Goal: Transaction & Acquisition: Purchase product/service

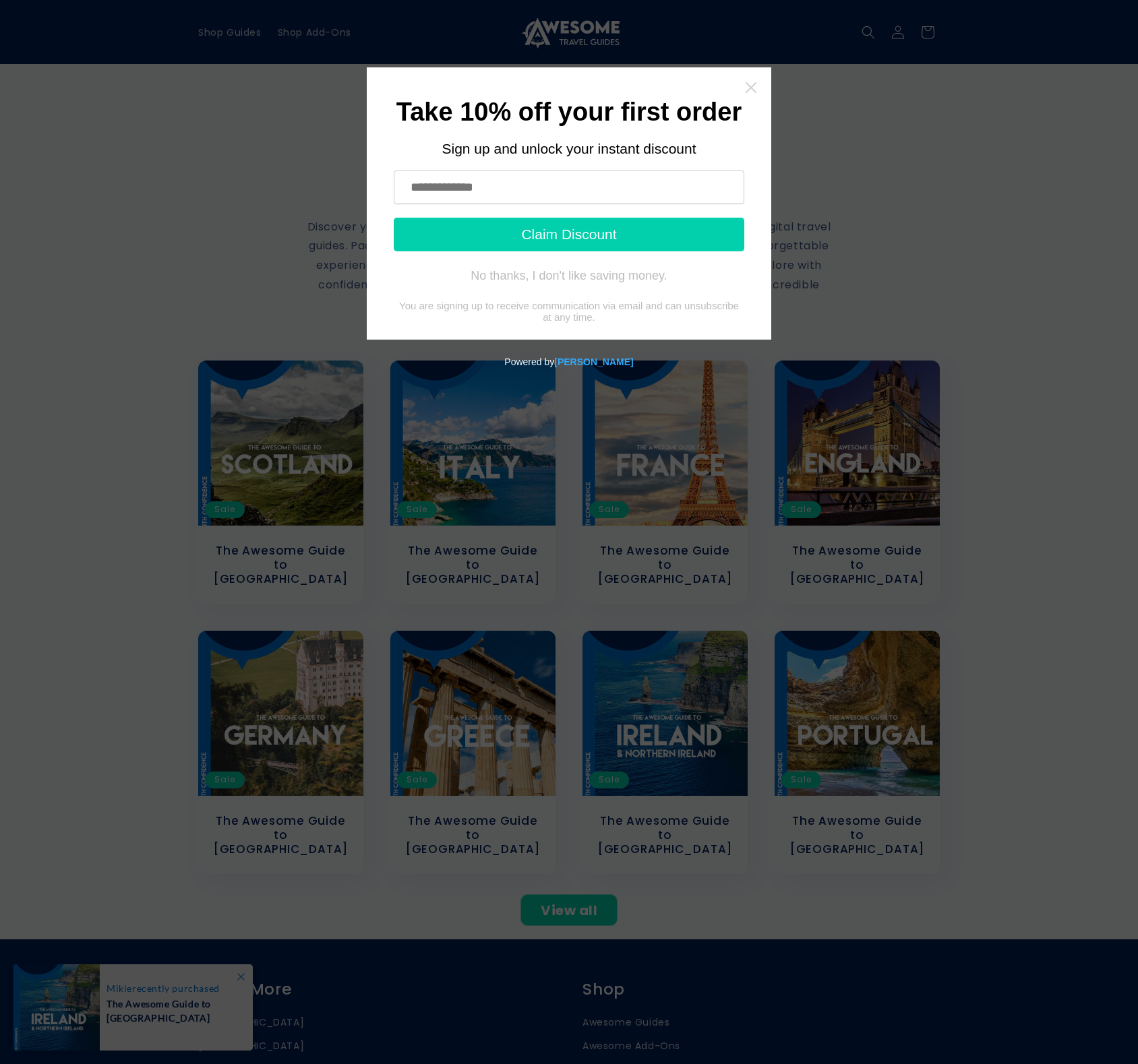
click at [751, 87] on icon "Close widget" at bounding box center [751, 87] width 11 height 11
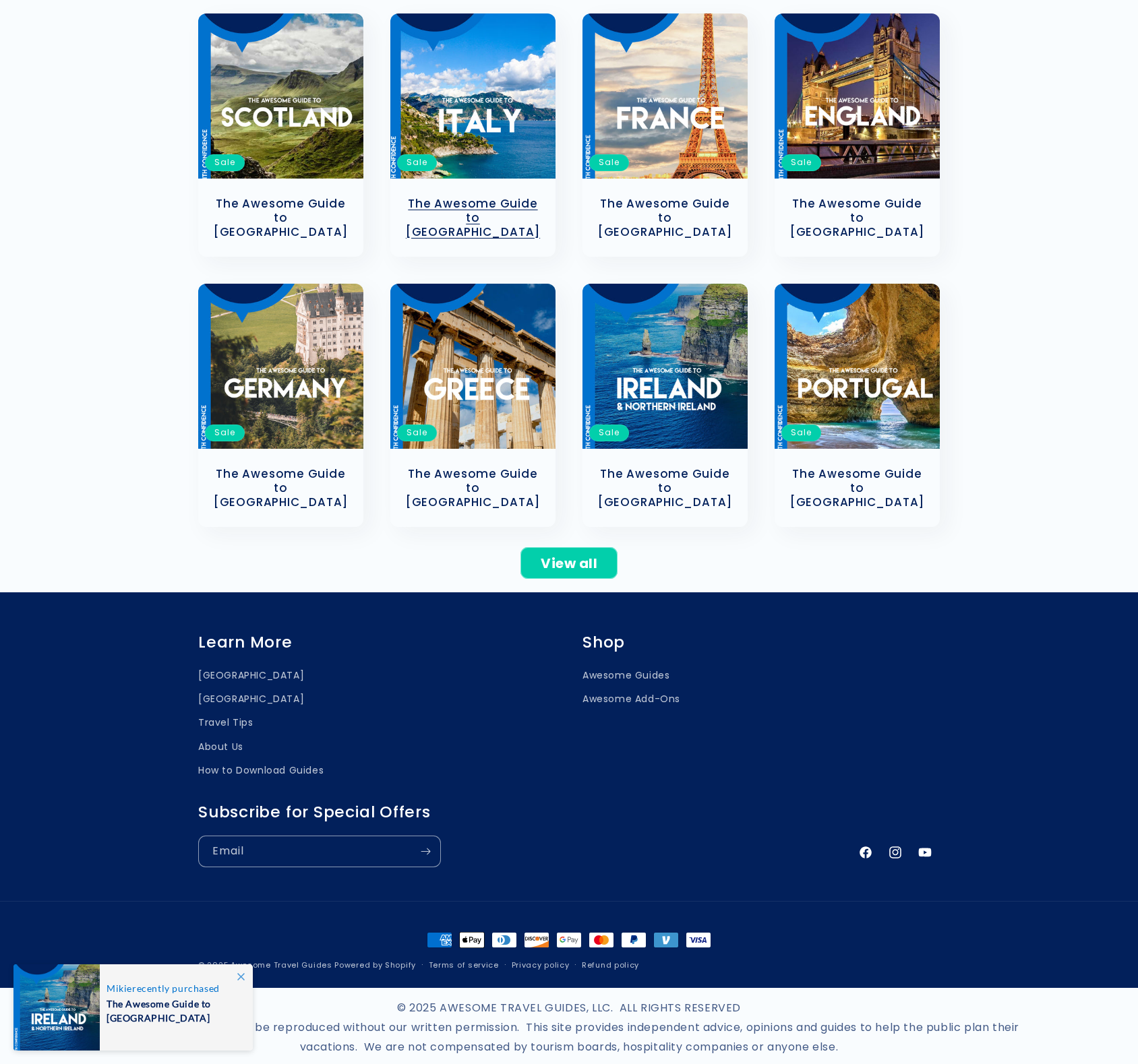
scroll to position [348, 0]
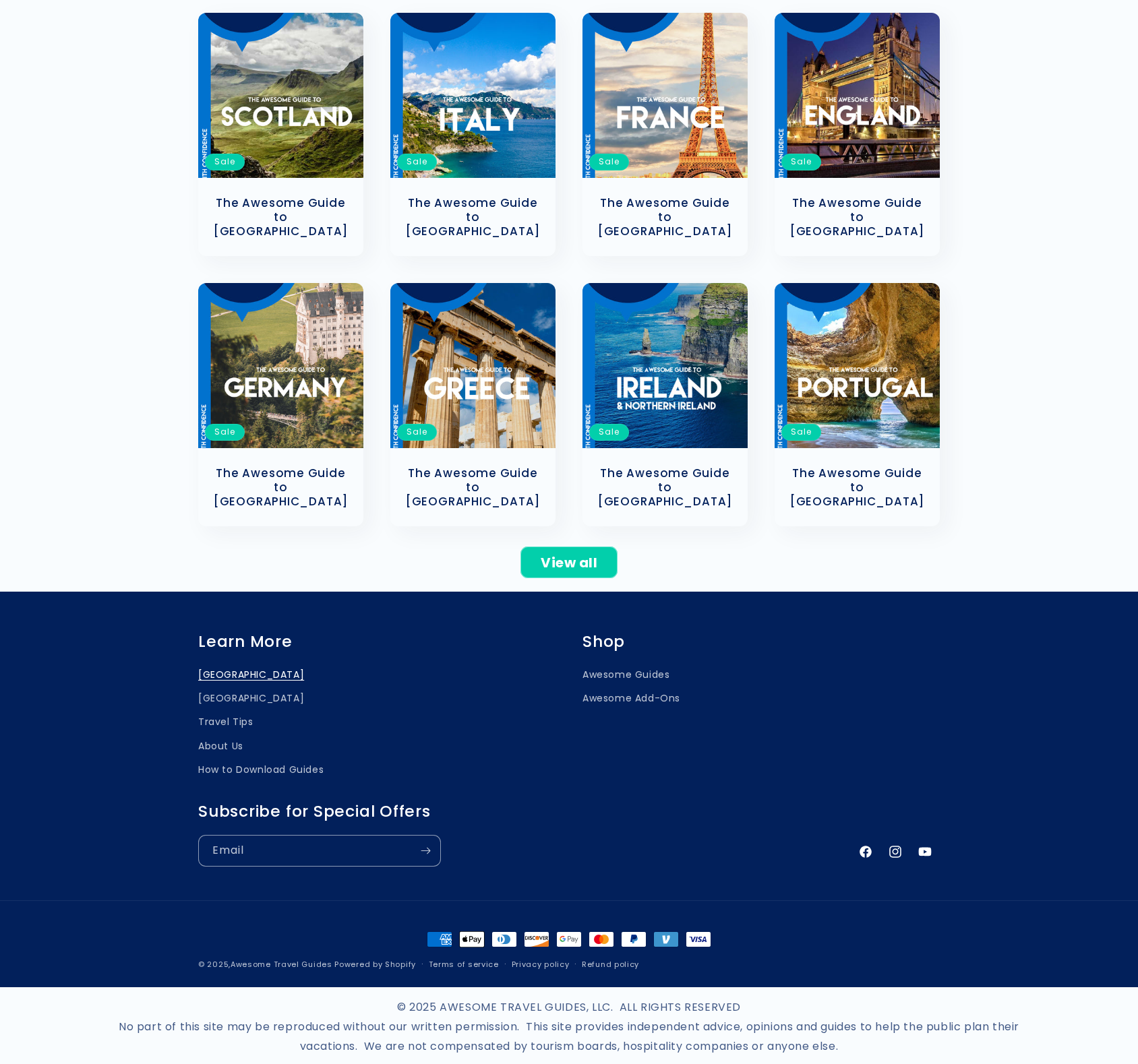
click at [221, 667] on link "[GEOGRAPHIC_DATA]" at bounding box center [251, 677] width 106 height 20
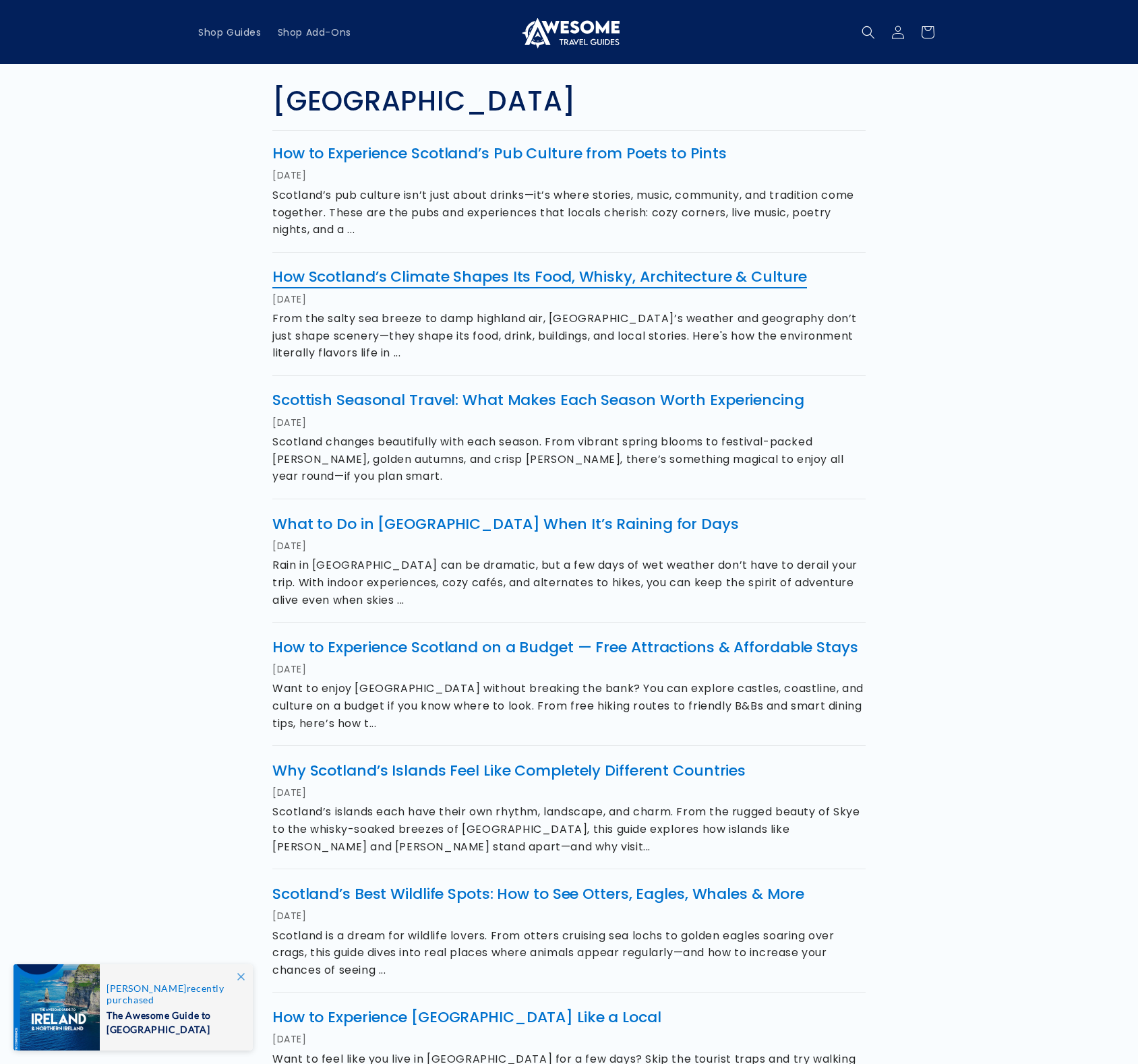
click at [549, 275] on link "How Scotland’s Climate Shapes Its Food, Whisky, Architecture & Culture" at bounding box center [539, 275] width 534 height 20
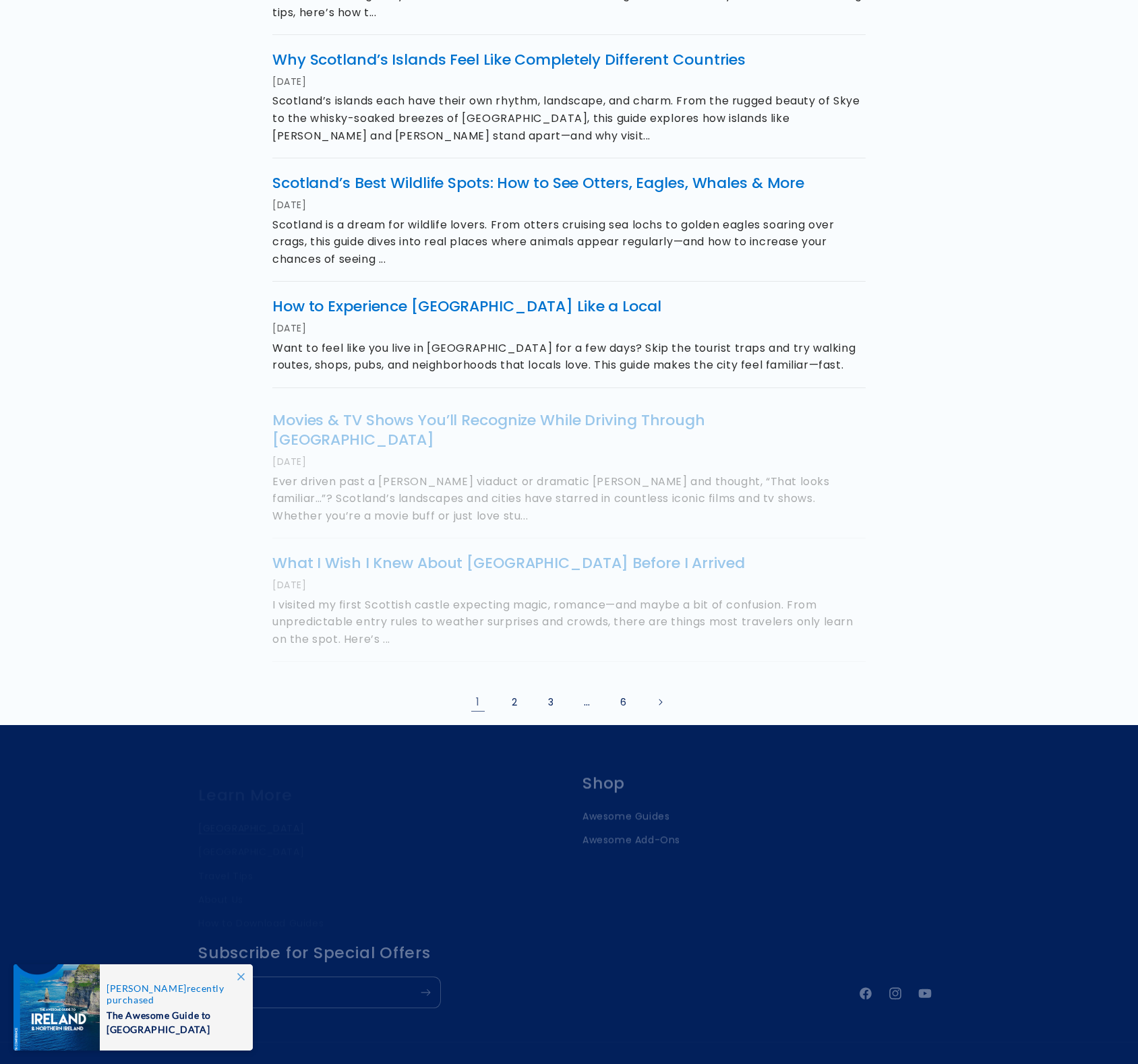
scroll to position [860, 0]
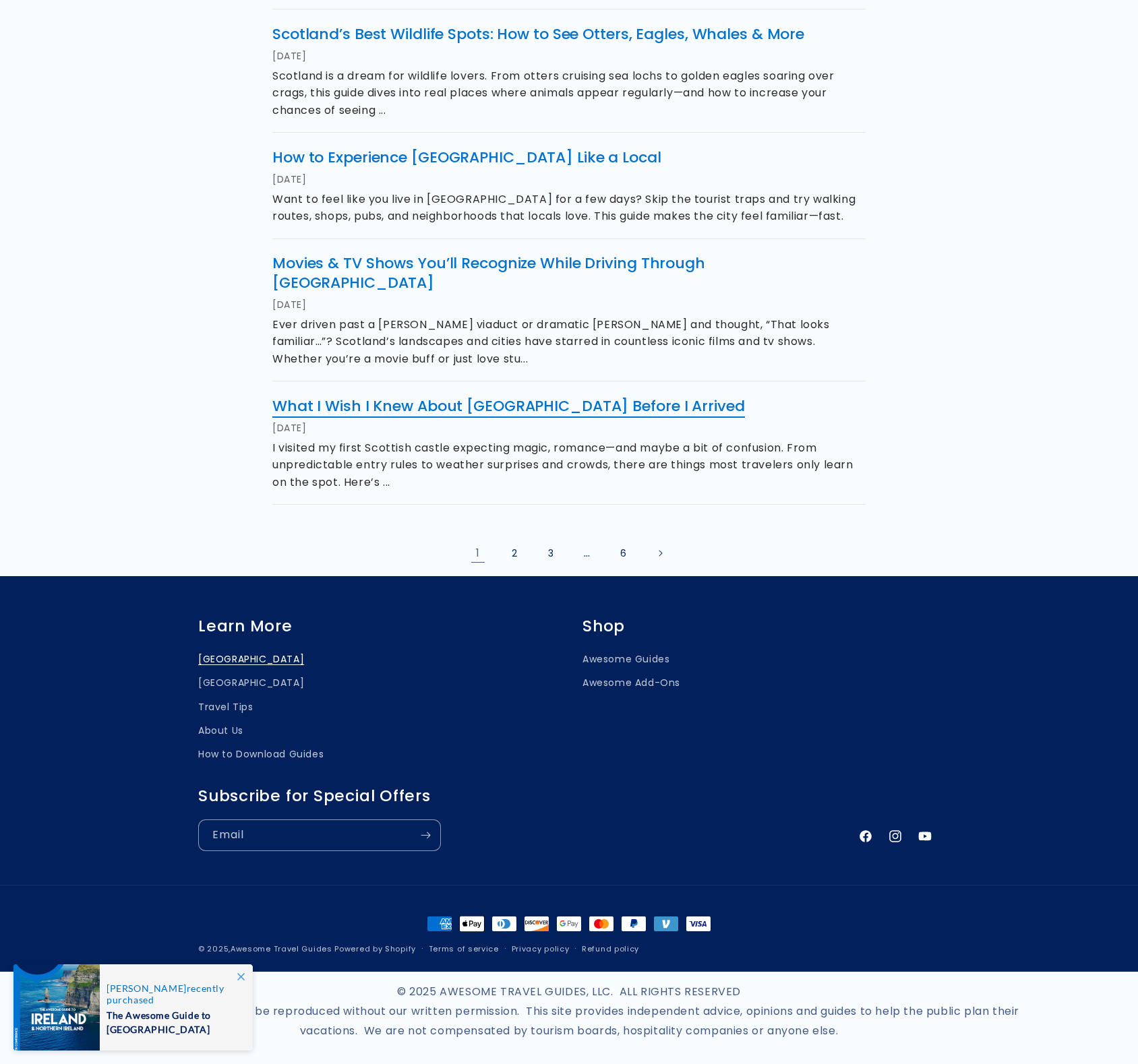
click at [483, 395] on link "What I Wish I Knew About Scottish Castles Before I Arrived" at bounding box center [508, 405] width 472 height 20
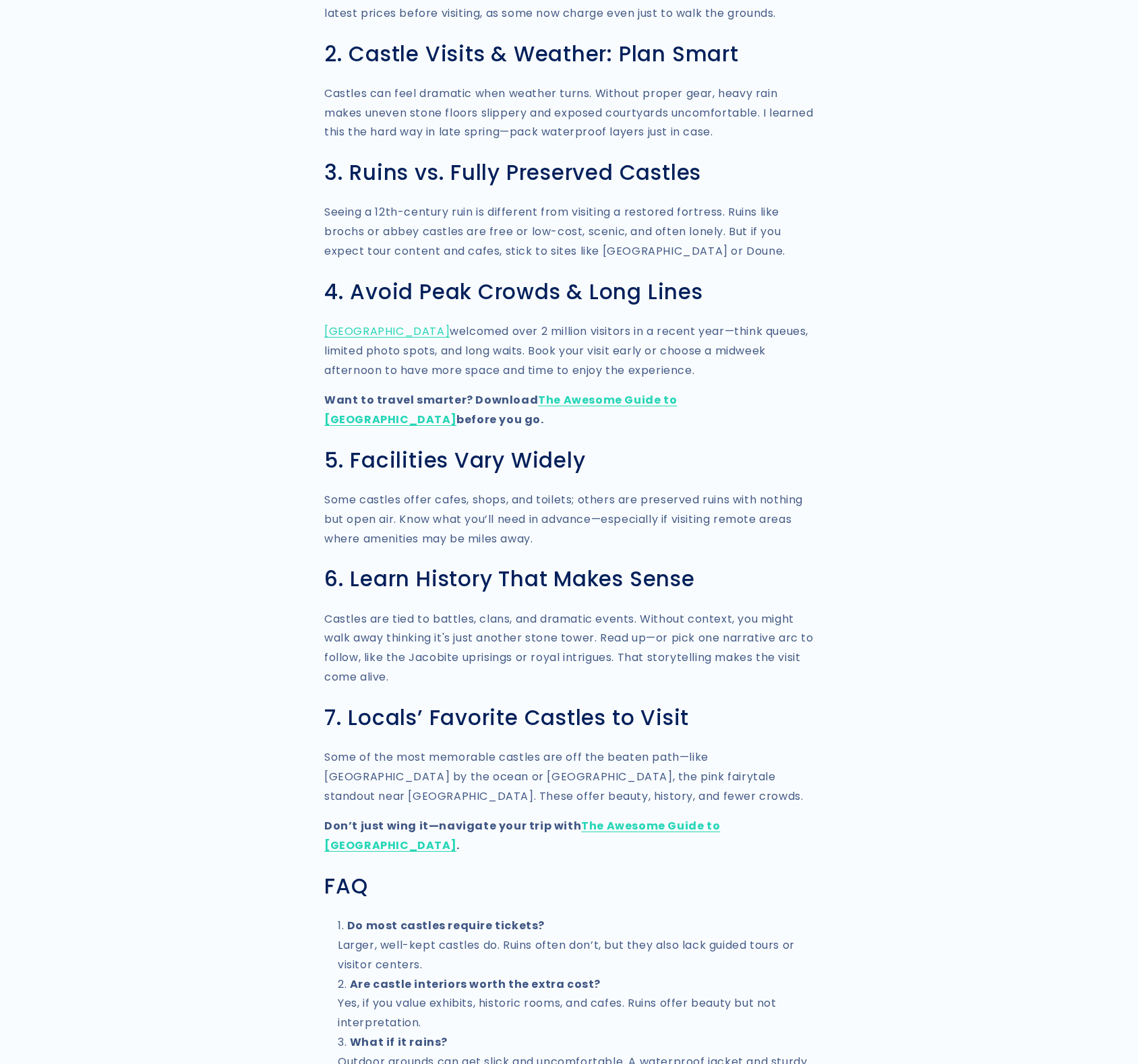
scroll to position [1527, 0]
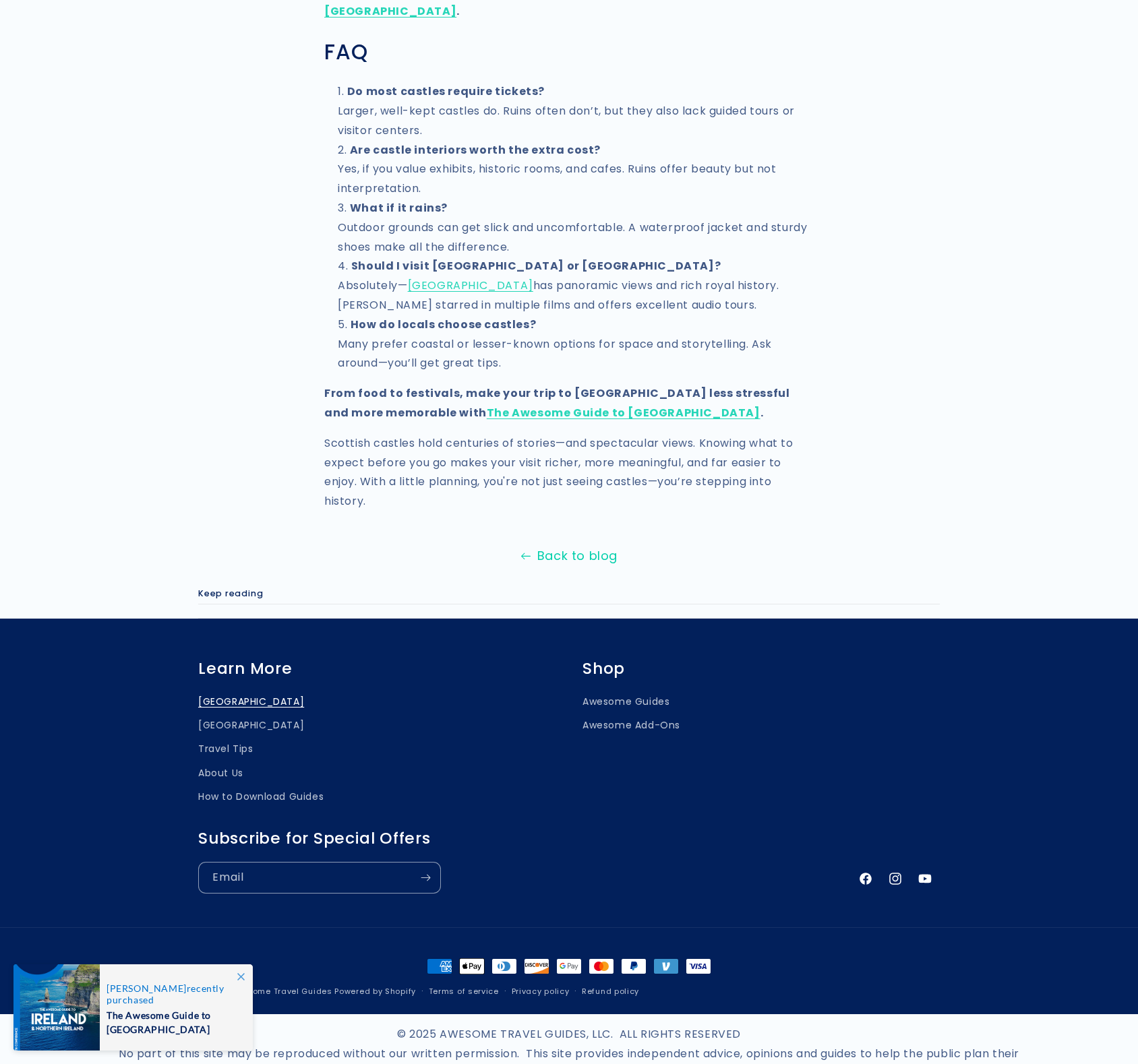
click at [575, 545] on link "Back to blog" at bounding box center [569, 556] width 1138 height 21
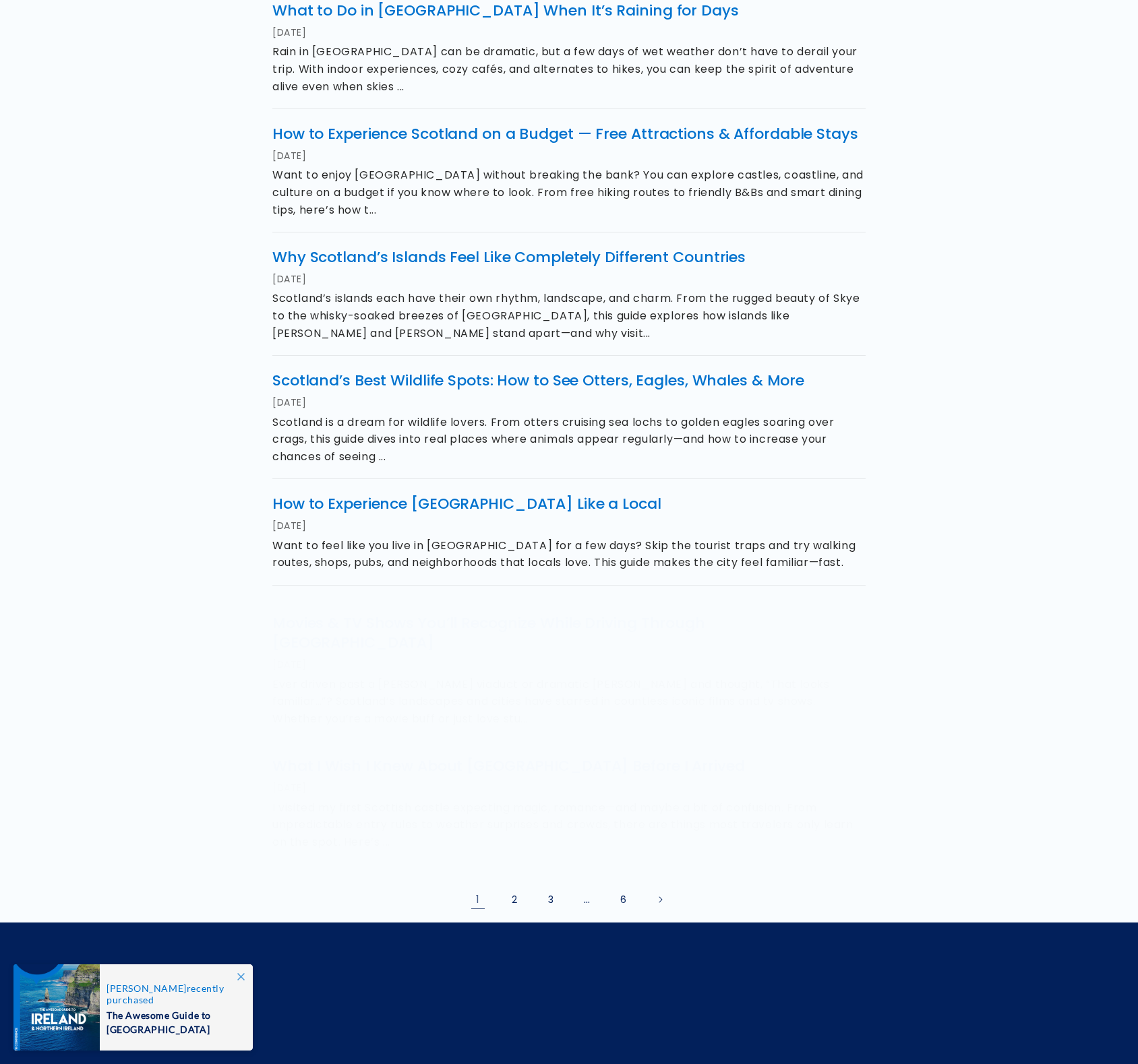
scroll to position [678, 0]
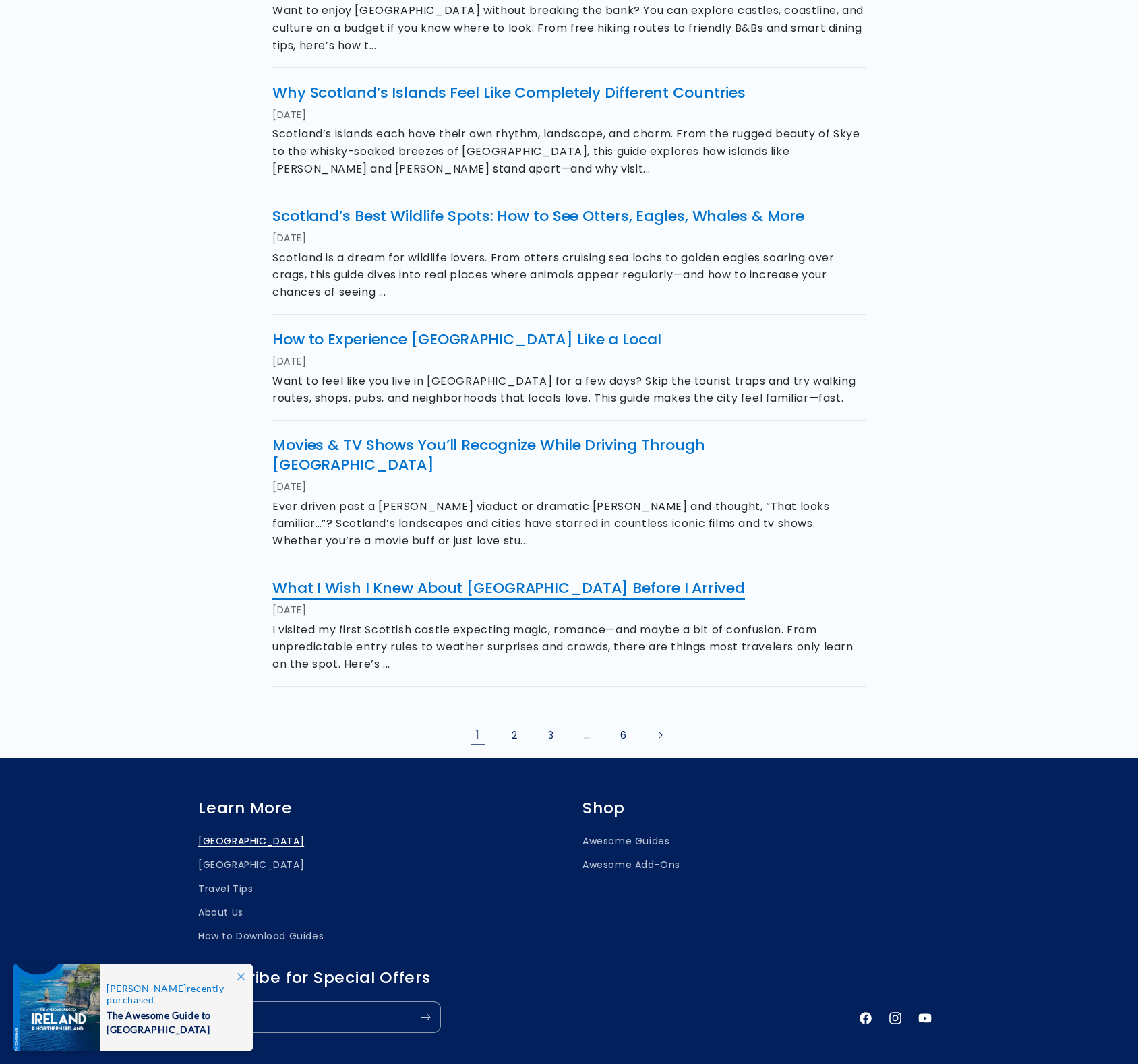
click at [432, 579] on link "What I Wish I Knew About [GEOGRAPHIC_DATA] Before I Arrived" at bounding box center [508, 587] width 472 height 20
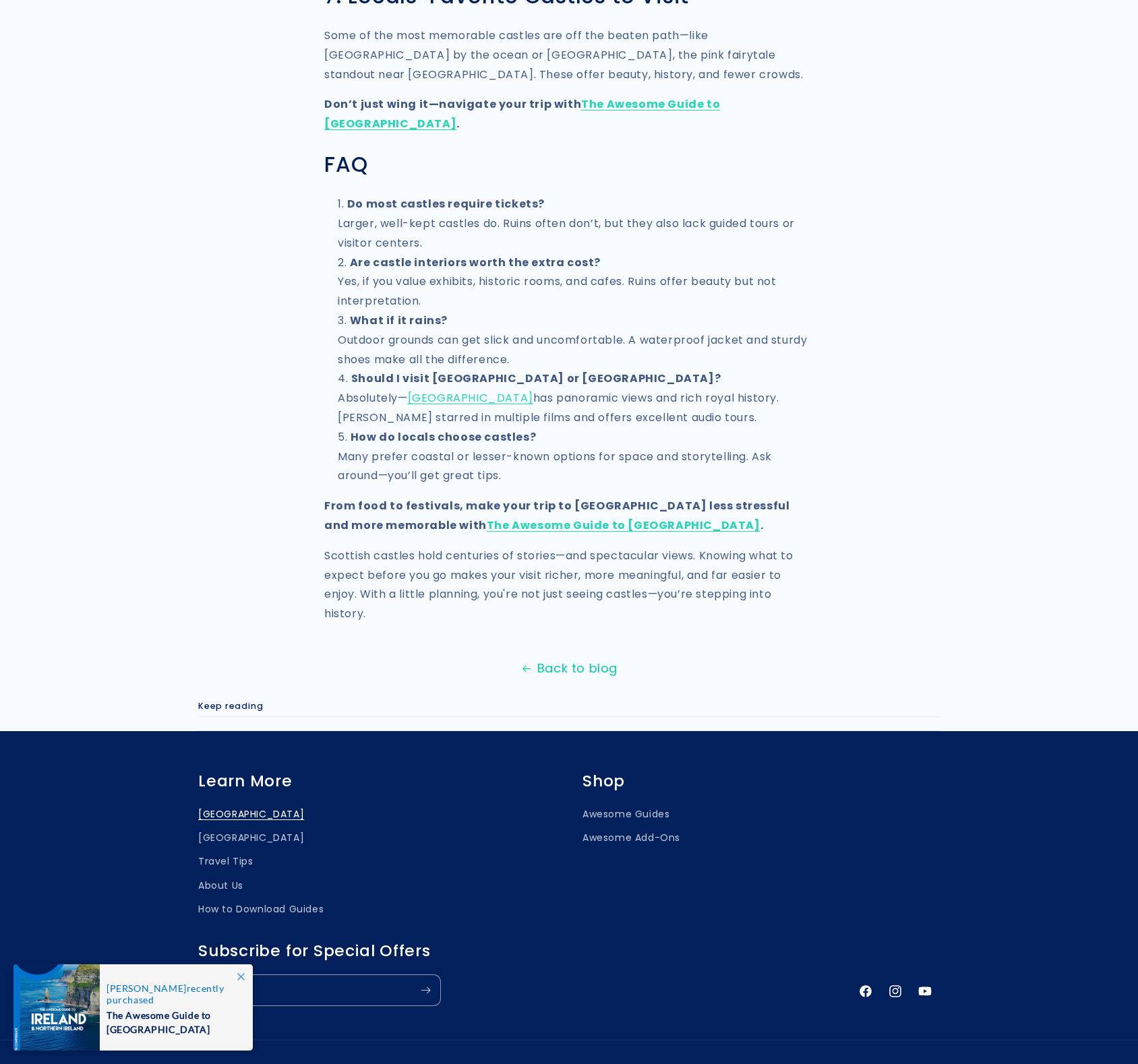
scroll to position [1416, 0]
click at [562, 656] on link "Back to blog" at bounding box center [569, 667] width 1138 height 21
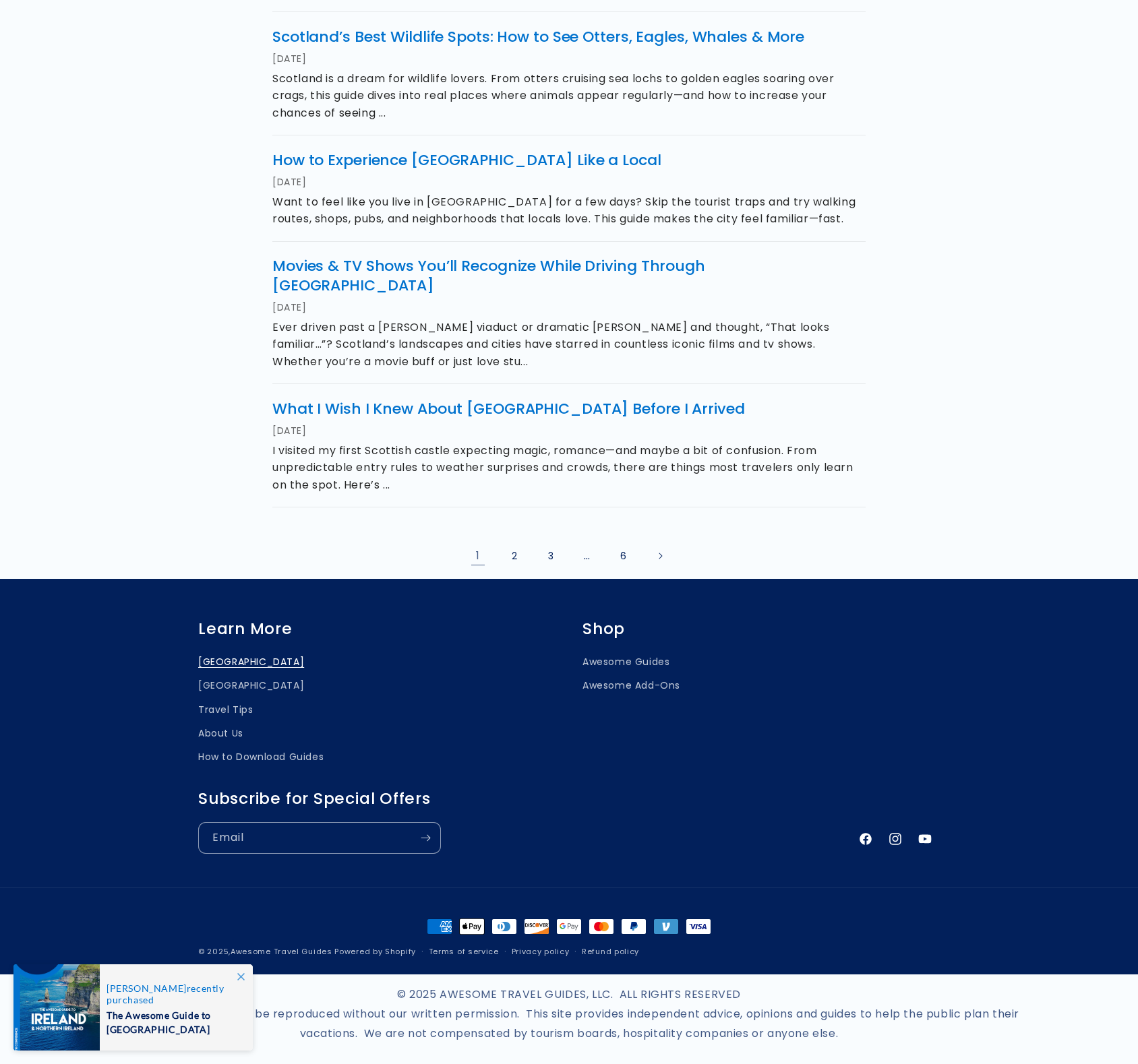
scroll to position [860, 0]
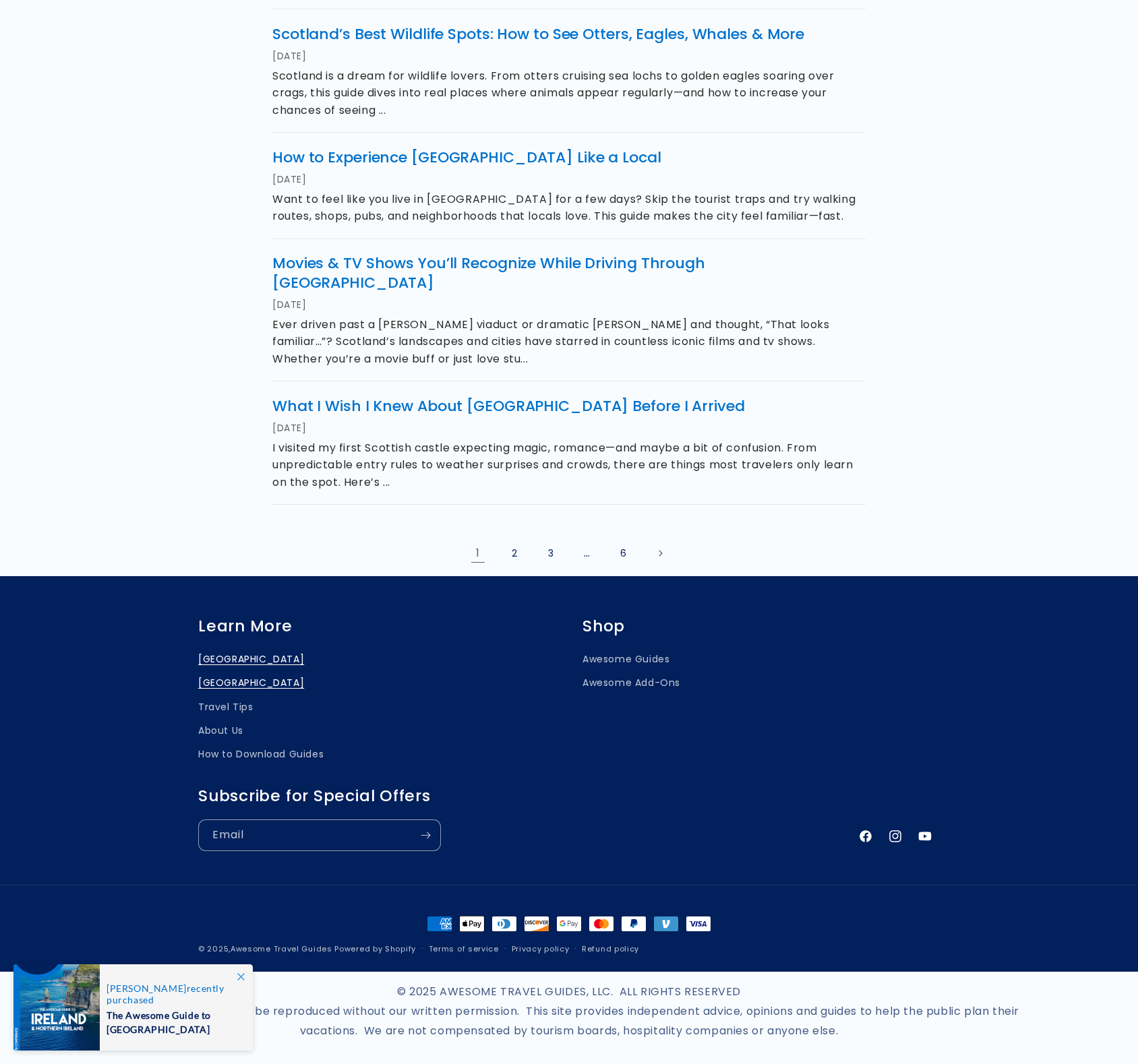
click at [220, 673] on link "[GEOGRAPHIC_DATA]" at bounding box center [251, 683] width 106 height 23
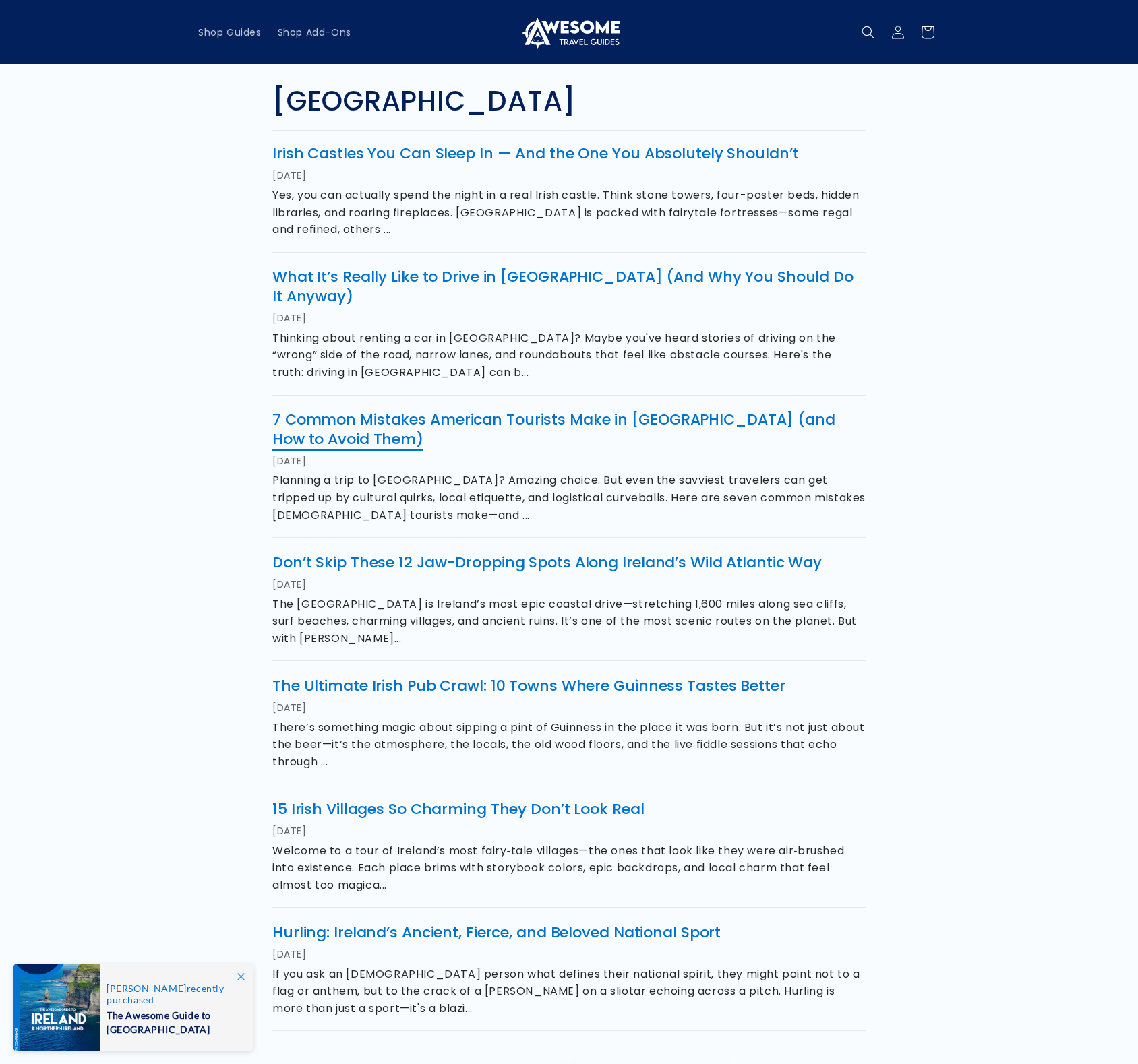
click at [483, 409] on link "7 Common Mistakes American Tourists Make in Ireland (and How to Avoid Them)" at bounding box center [554, 429] width 563 height 41
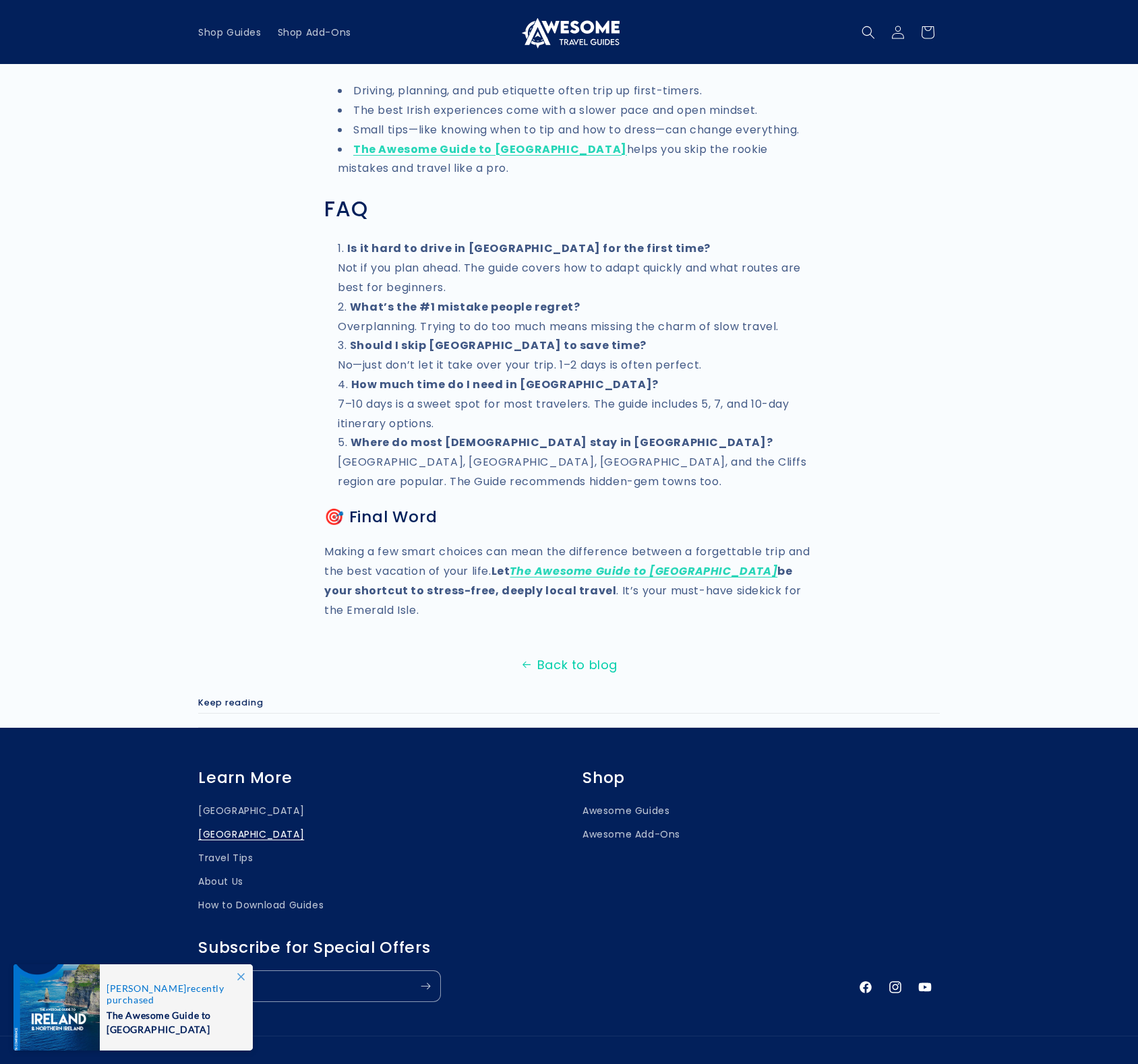
scroll to position [1927, 0]
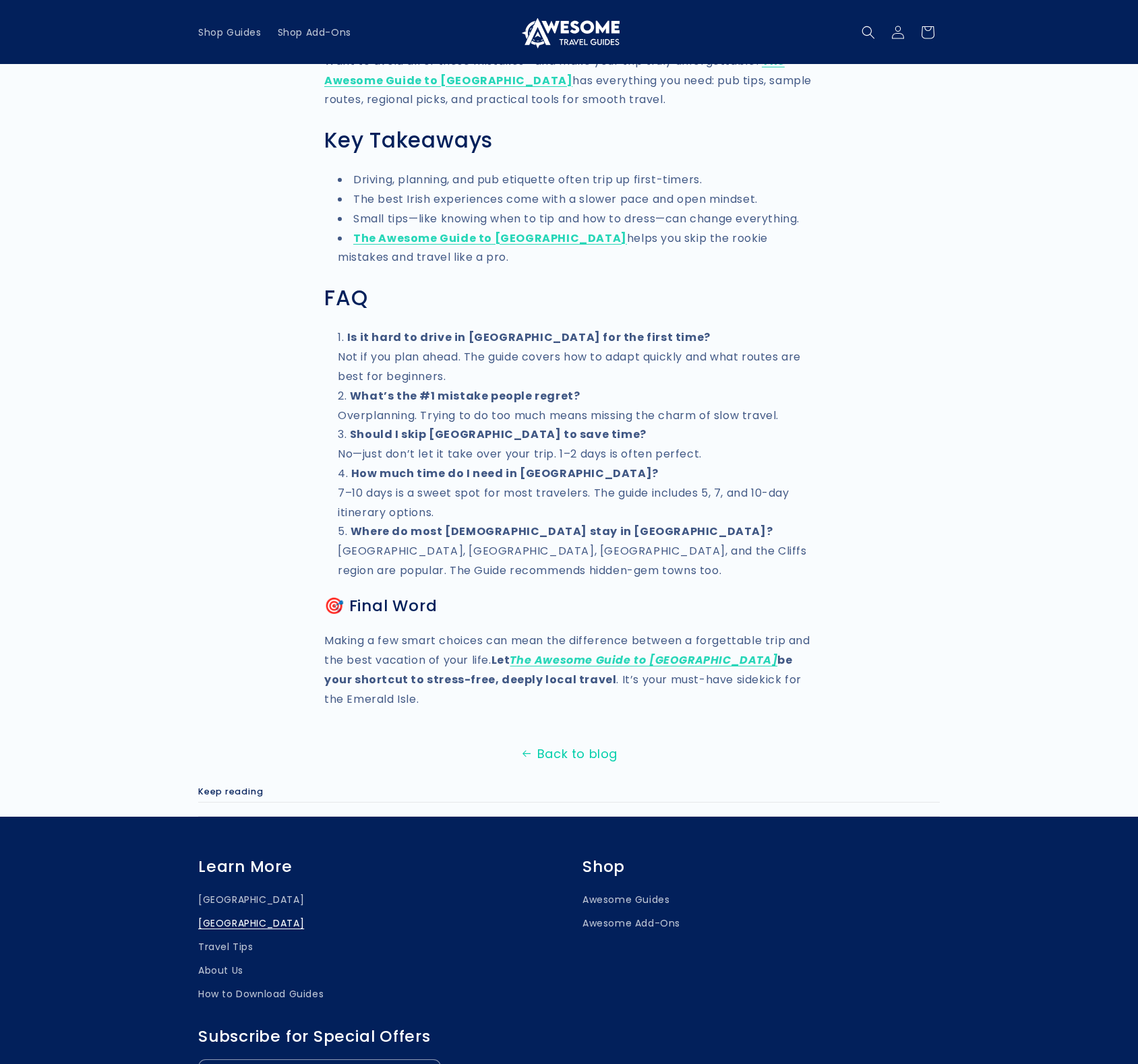
click at [308, 912] on li "[GEOGRAPHIC_DATA]" at bounding box center [372, 924] width 348 height 23
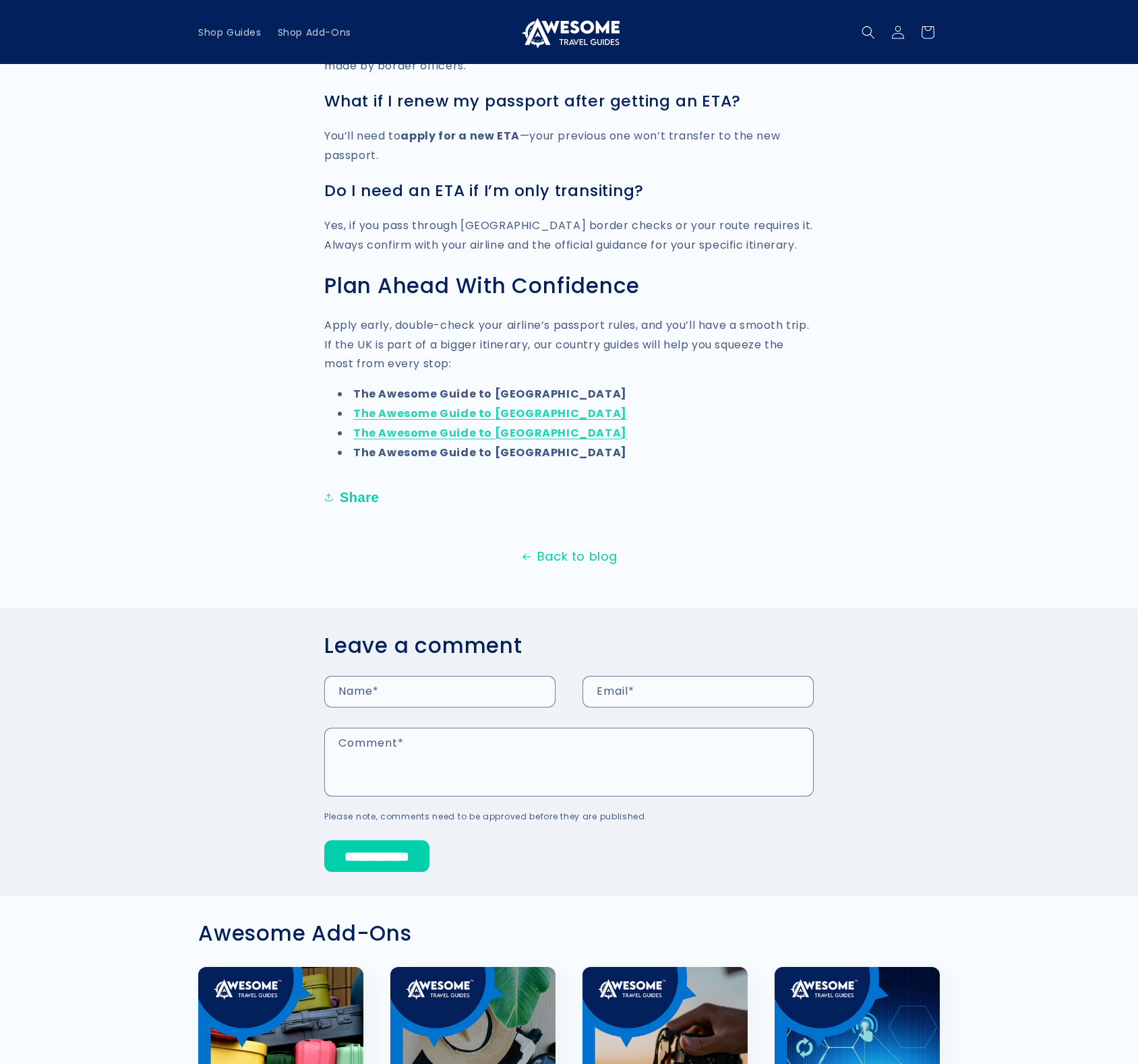
scroll to position [2301, 0]
click at [671, 404] on li "The Awesome Guide to [GEOGRAPHIC_DATA]" at bounding box center [575, 414] width 476 height 19
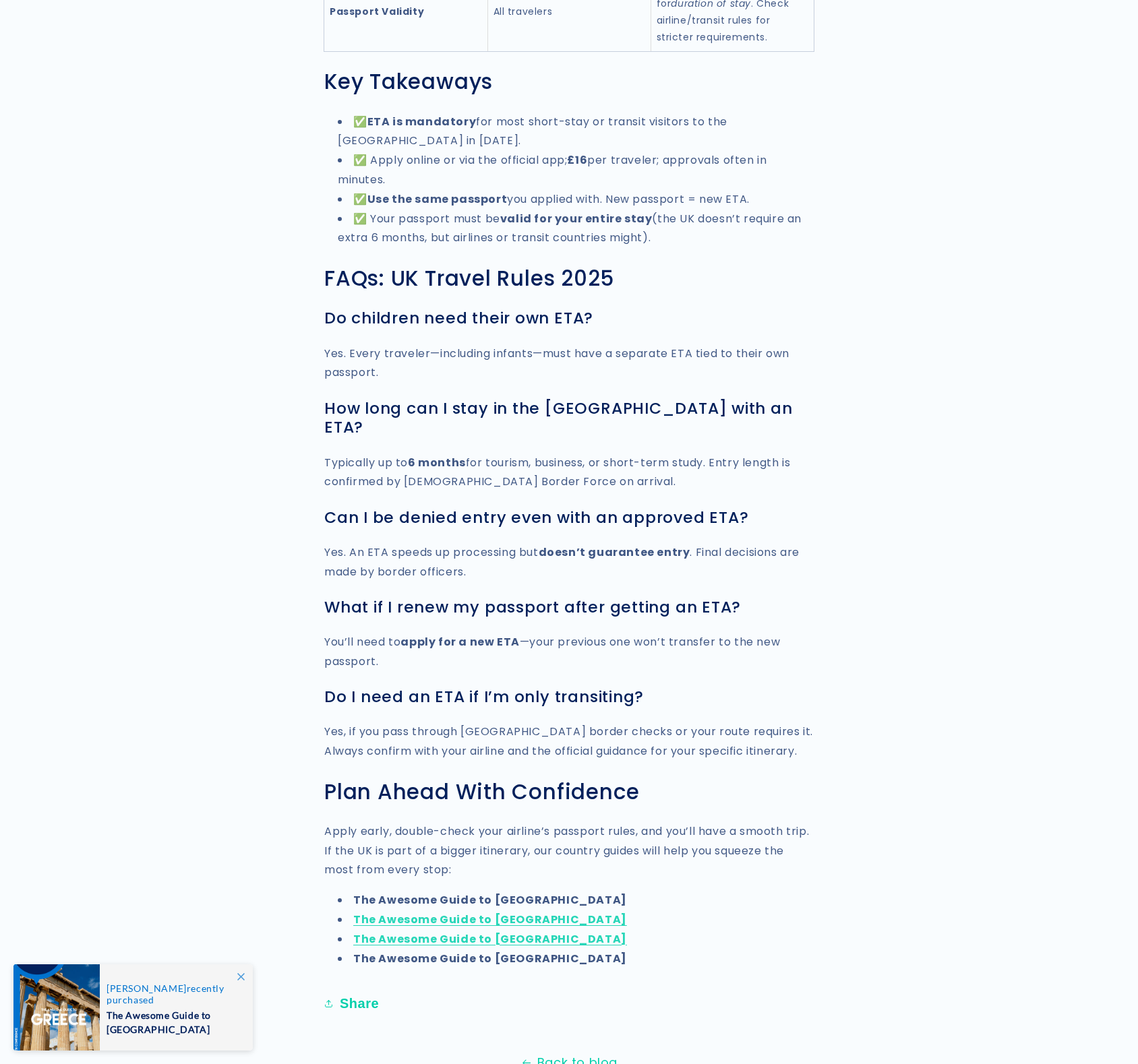
scroll to position [2013, 0]
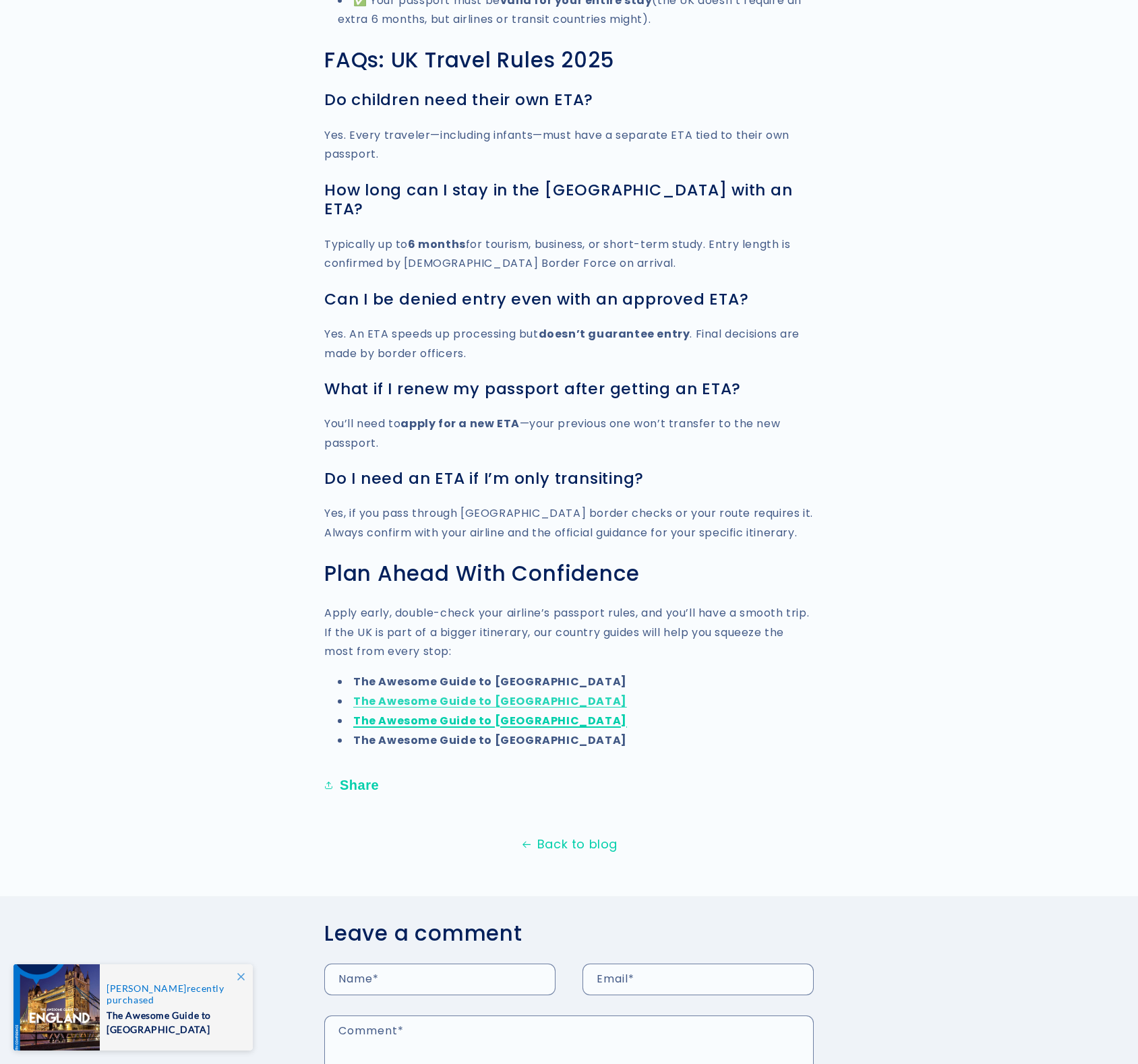
click at [487, 713] on link "The Awesome Guide to [GEOGRAPHIC_DATA]" at bounding box center [490, 720] width 274 height 16
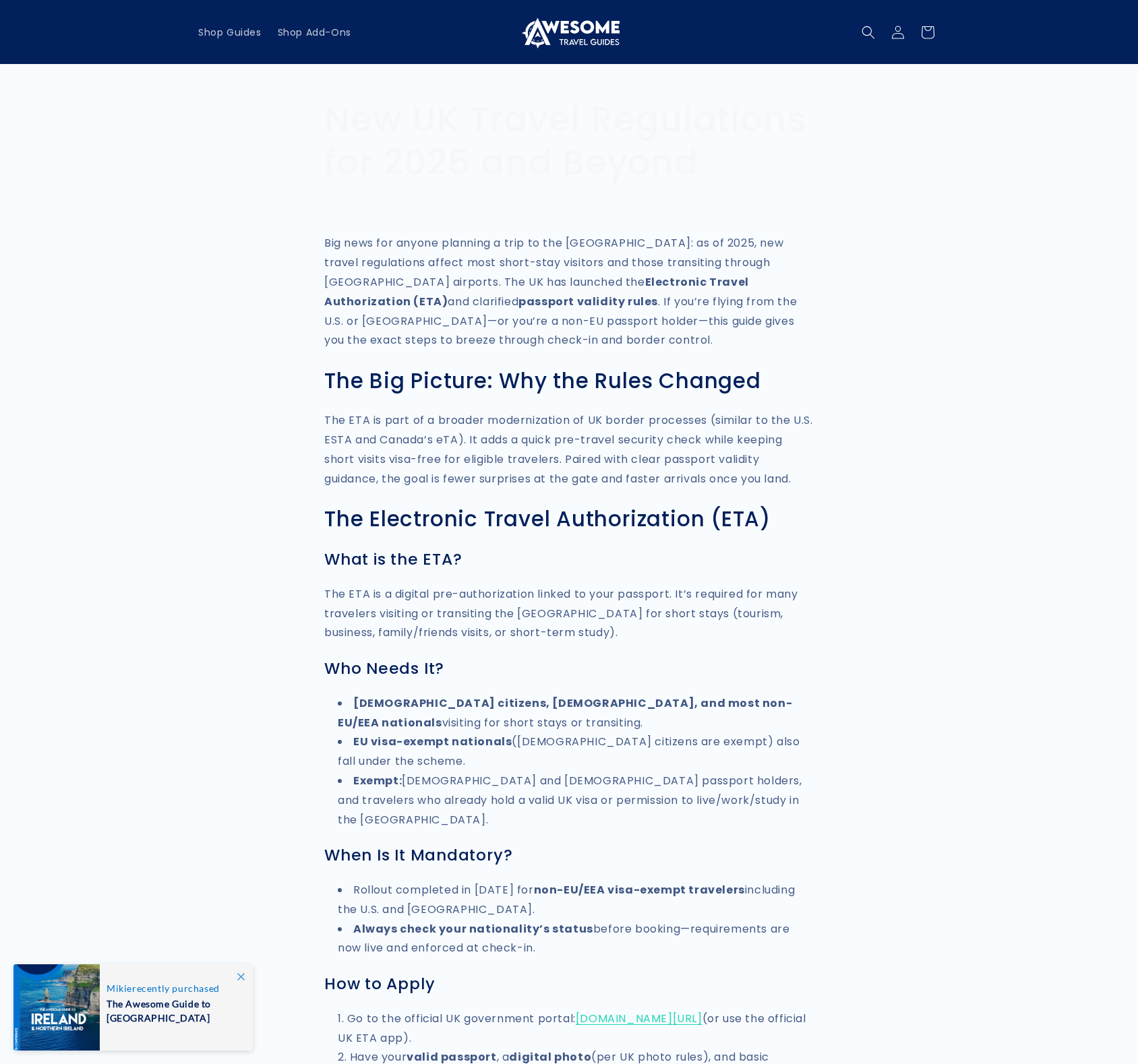
scroll to position [2013, 0]
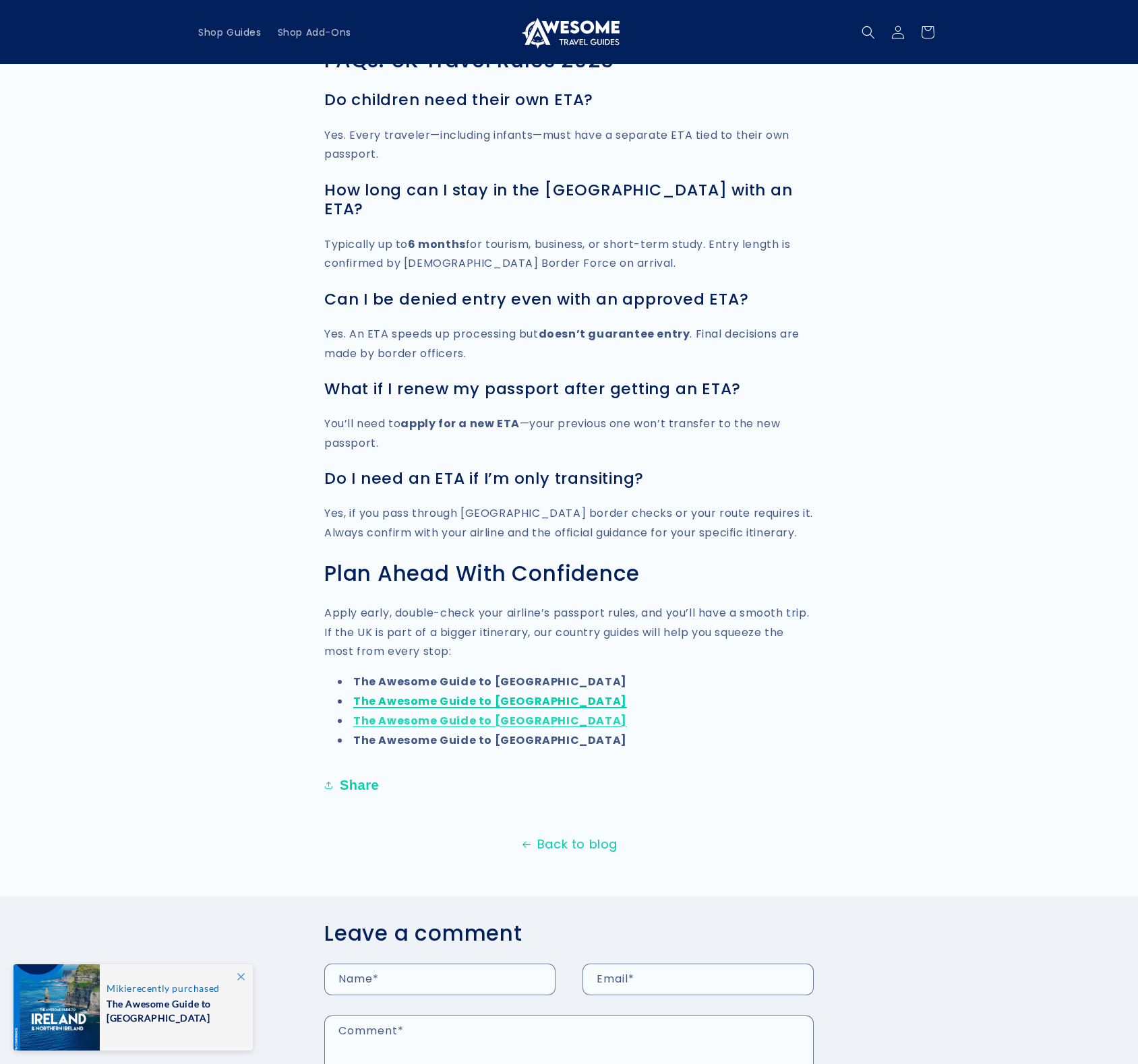
click at [481, 693] on strong "The Awesome Guide to [GEOGRAPHIC_DATA]" at bounding box center [490, 701] width 274 height 16
click at [220, 27] on span "Shop Guides" at bounding box center [230, 32] width 63 height 12
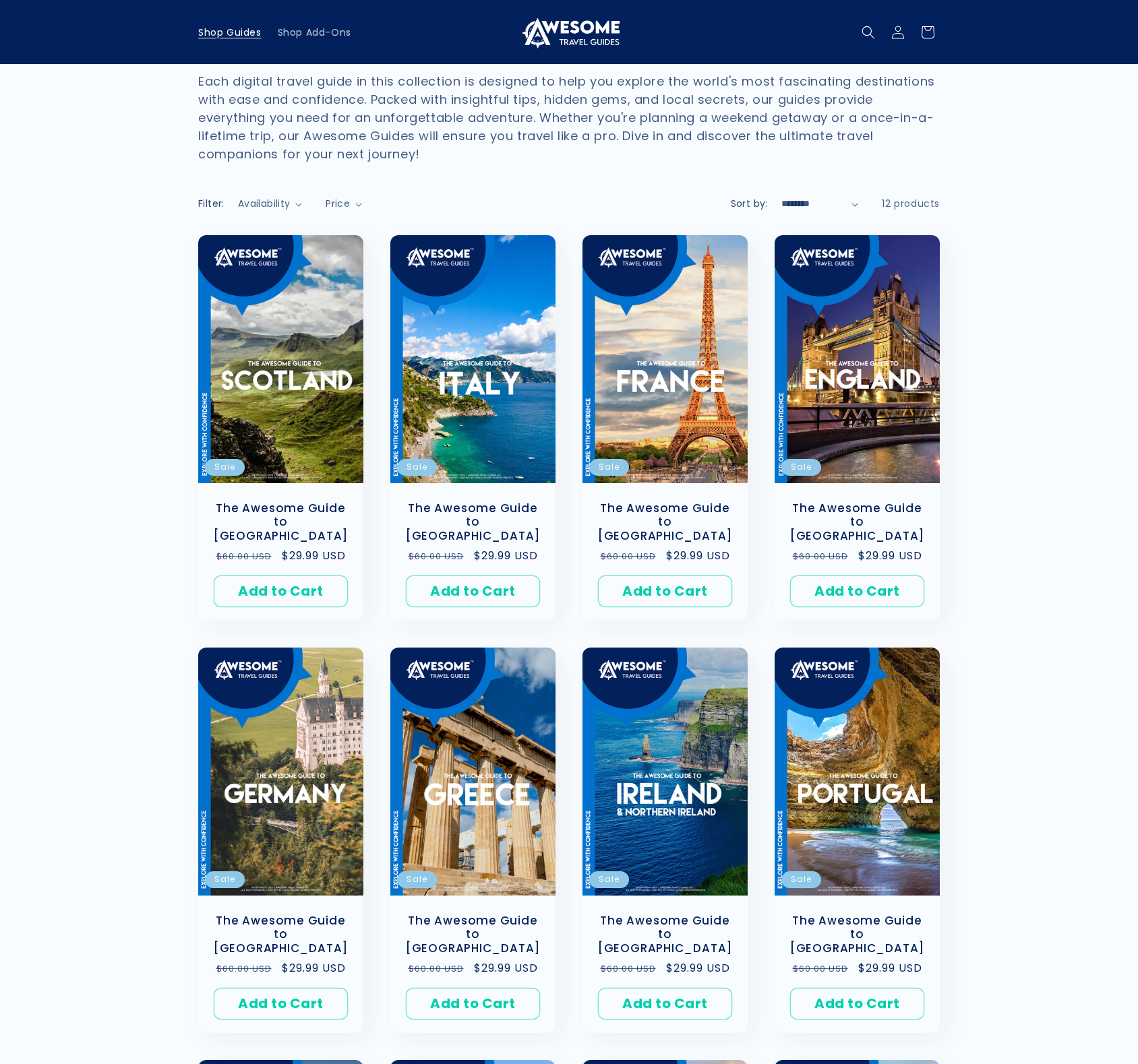
scroll to position [1, 0]
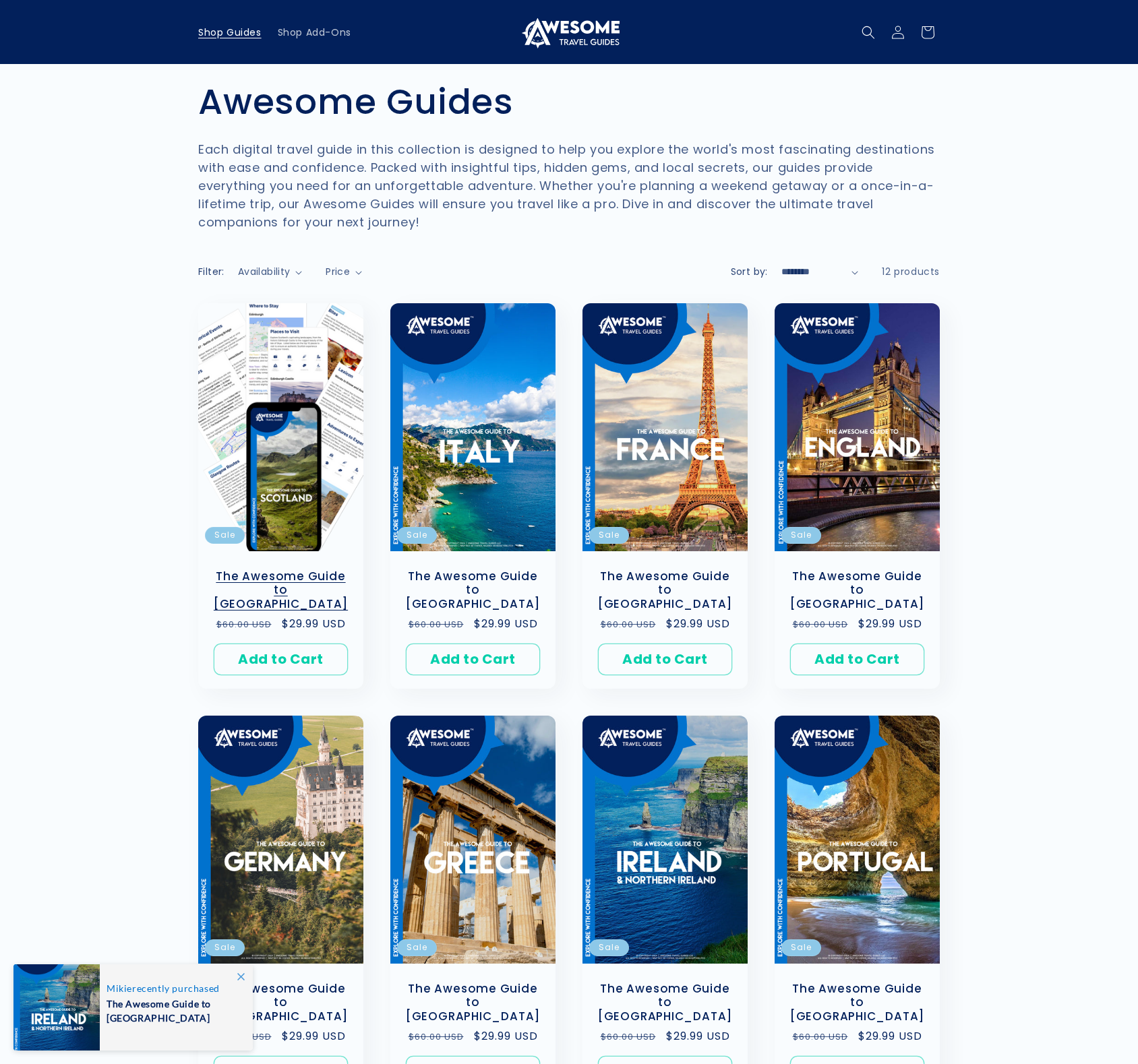
click at [304, 586] on link "The Awesome Guide to [GEOGRAPHIC_DATA]" at bounding box center [280, 590] width 138 height 42
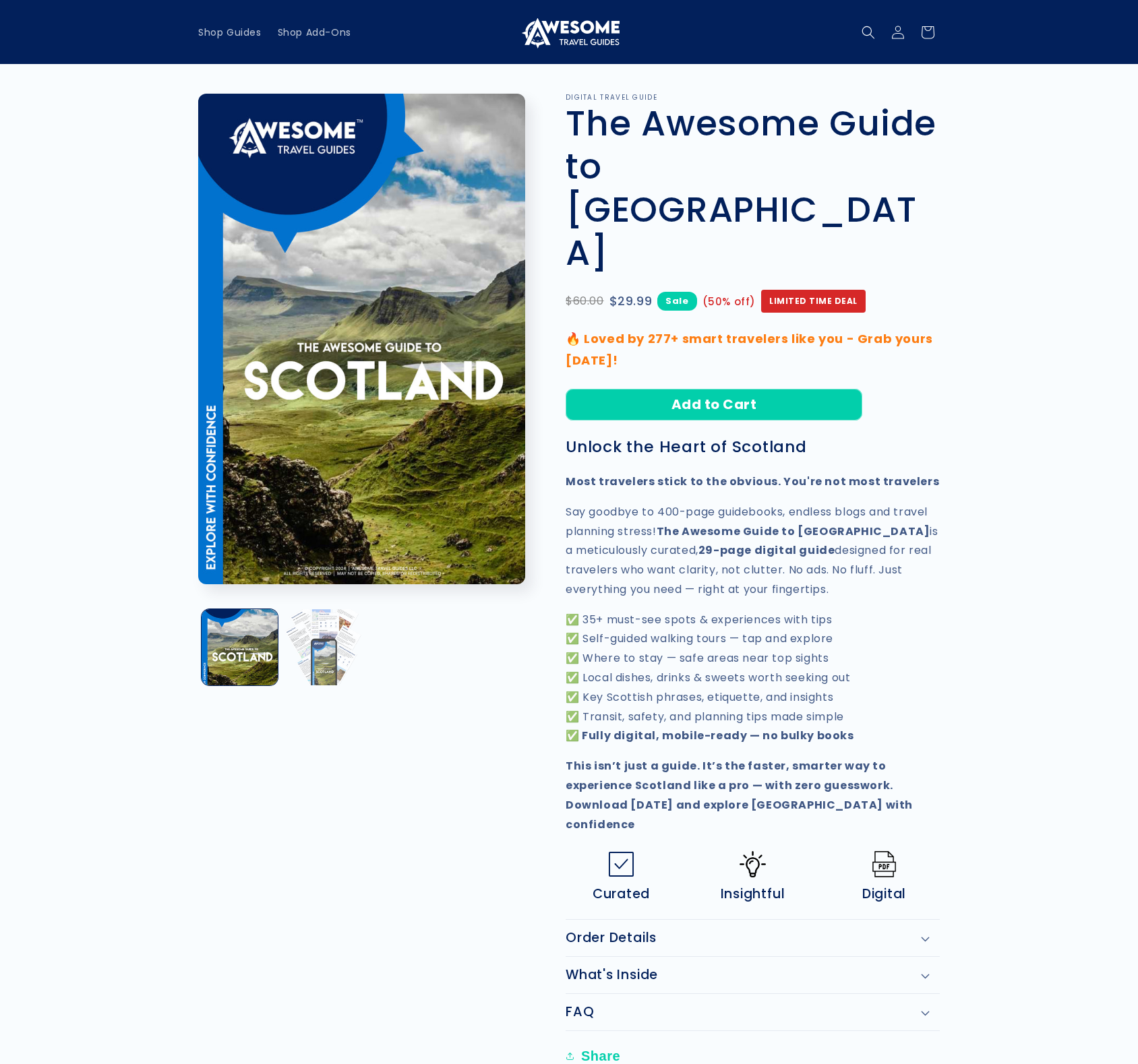
click at [324, 644] on button "Load image 2 in gallery view" at bounding box center [322, 647] width 76 height 76
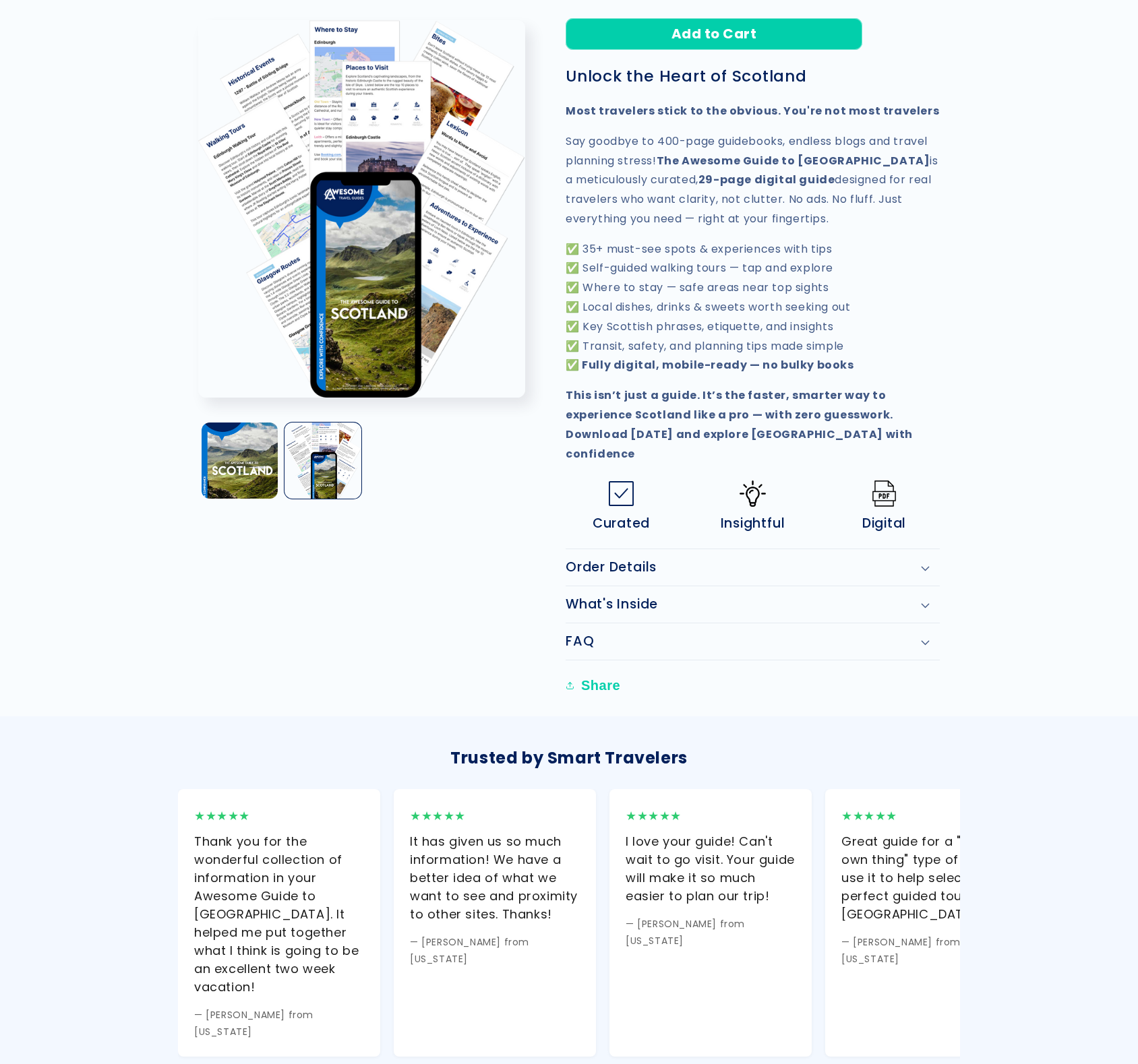
scroll to position [372, 0]
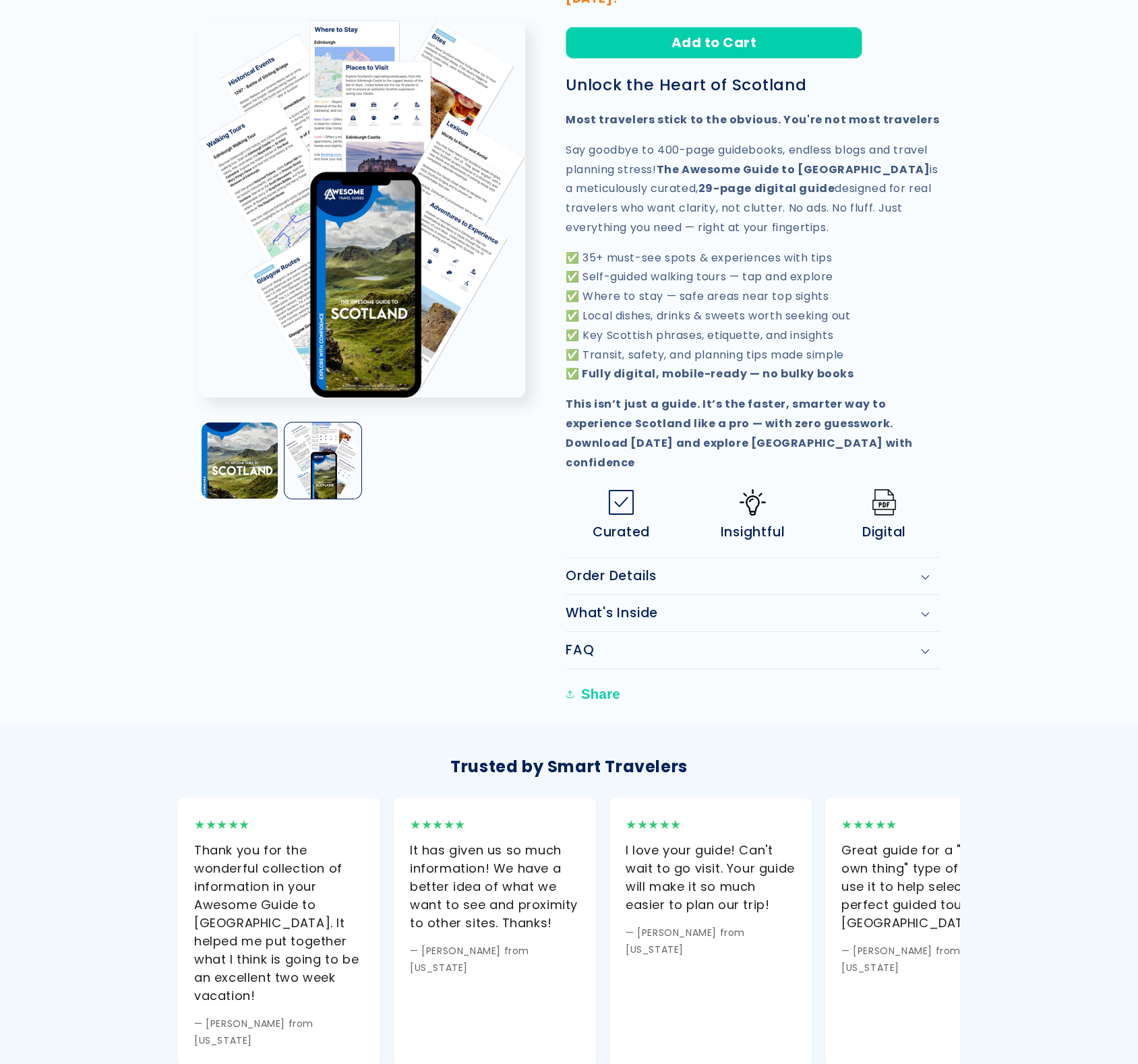
click at [928, 612] on icon at bounding box center [925, 615] width 9 height 6
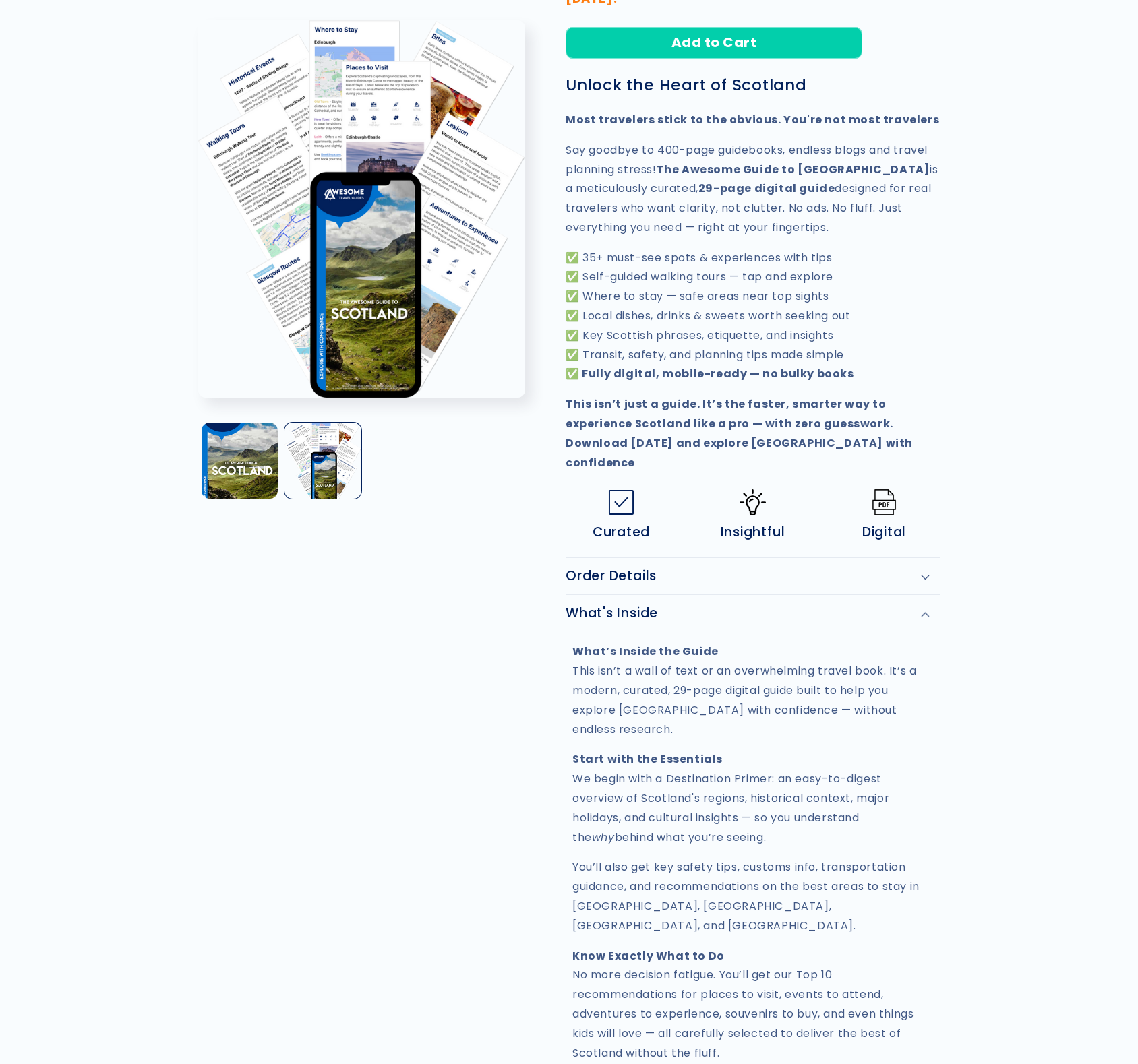
click at [928, 612] on icon at bounding box center [925, 615] width 9 height 6
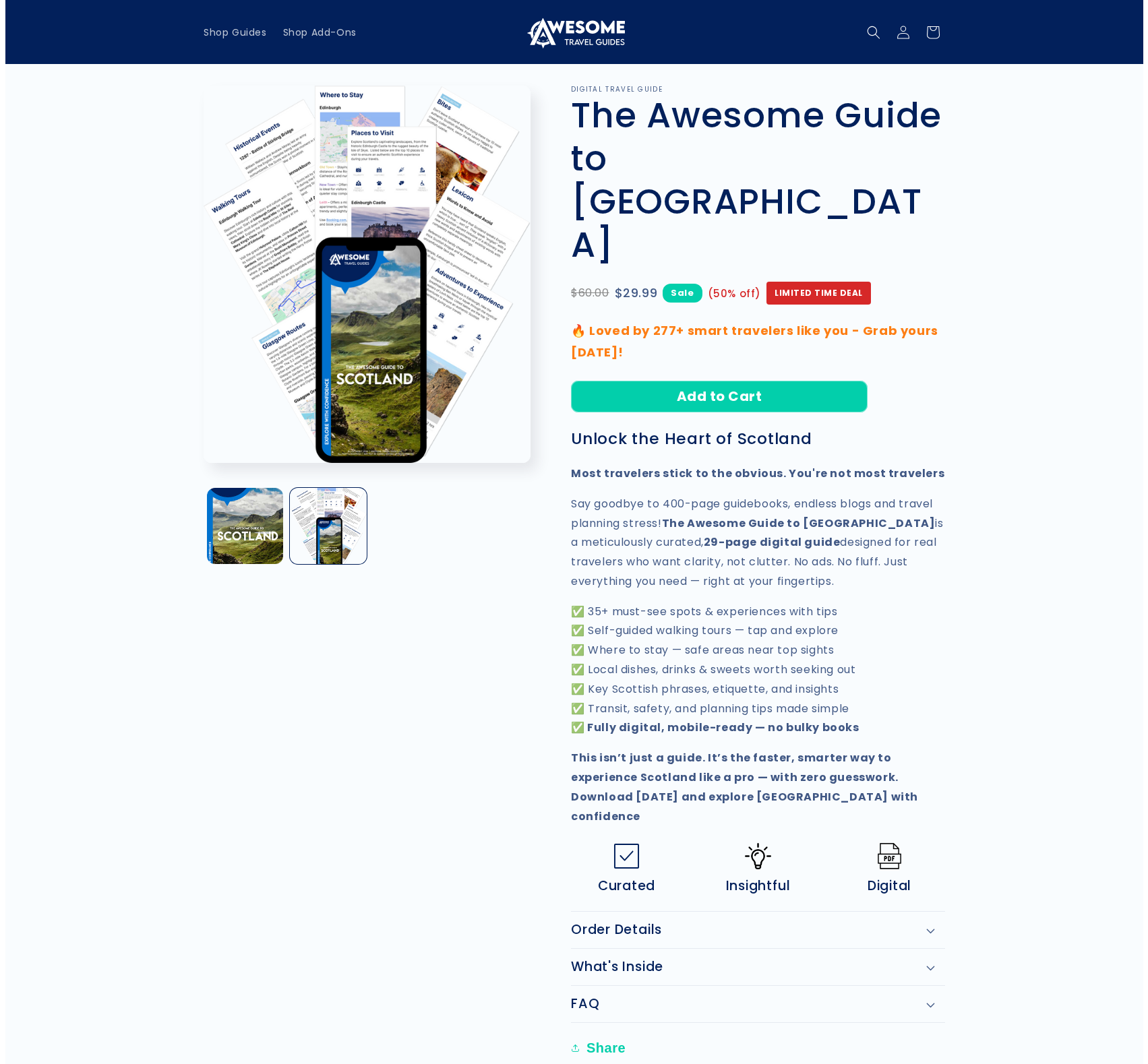
scroll to position [0, 0]
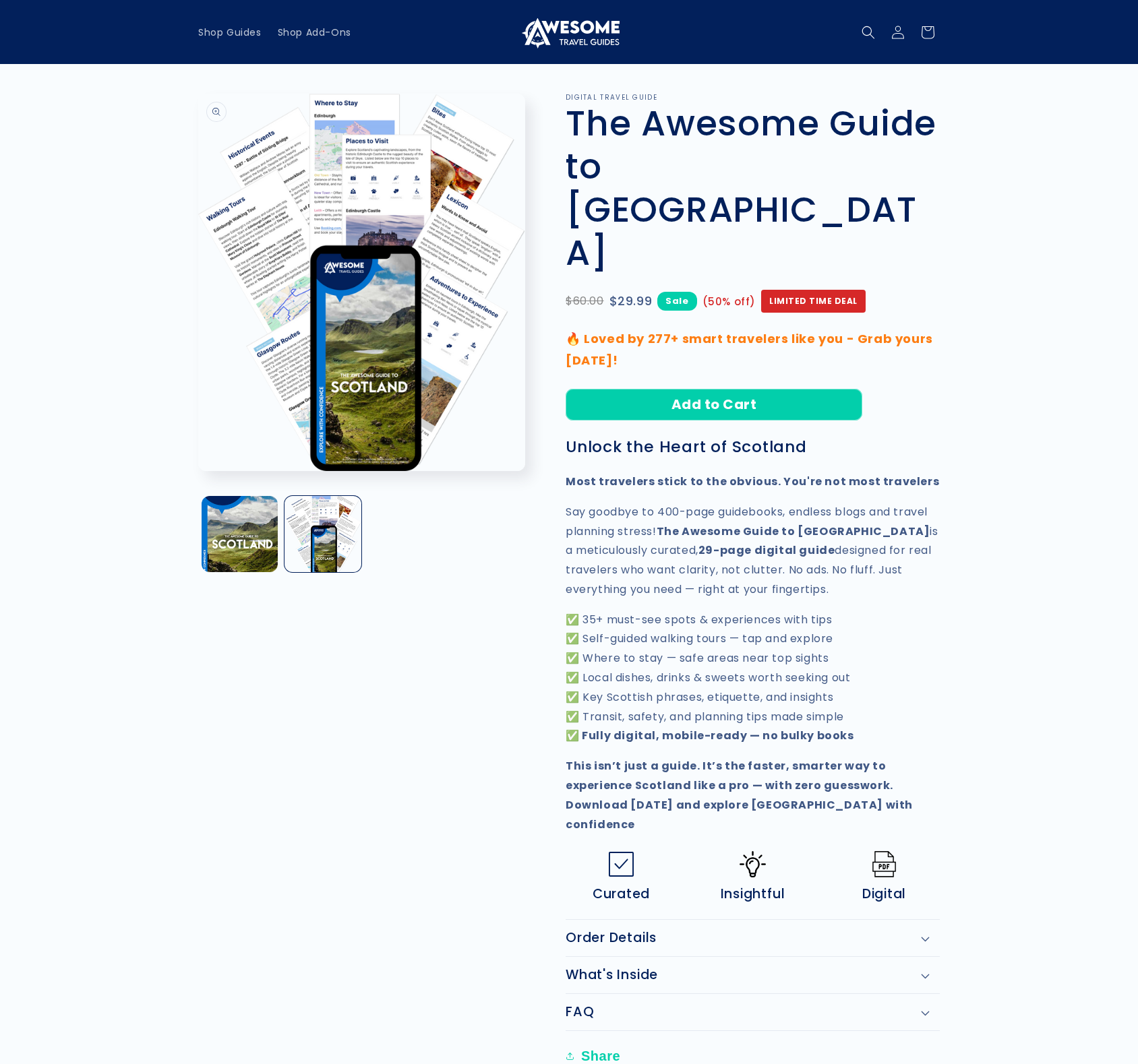
click at [199, 471] on button "Open media 2 in modal" at bounding box center [199, 471] width 0 height 0
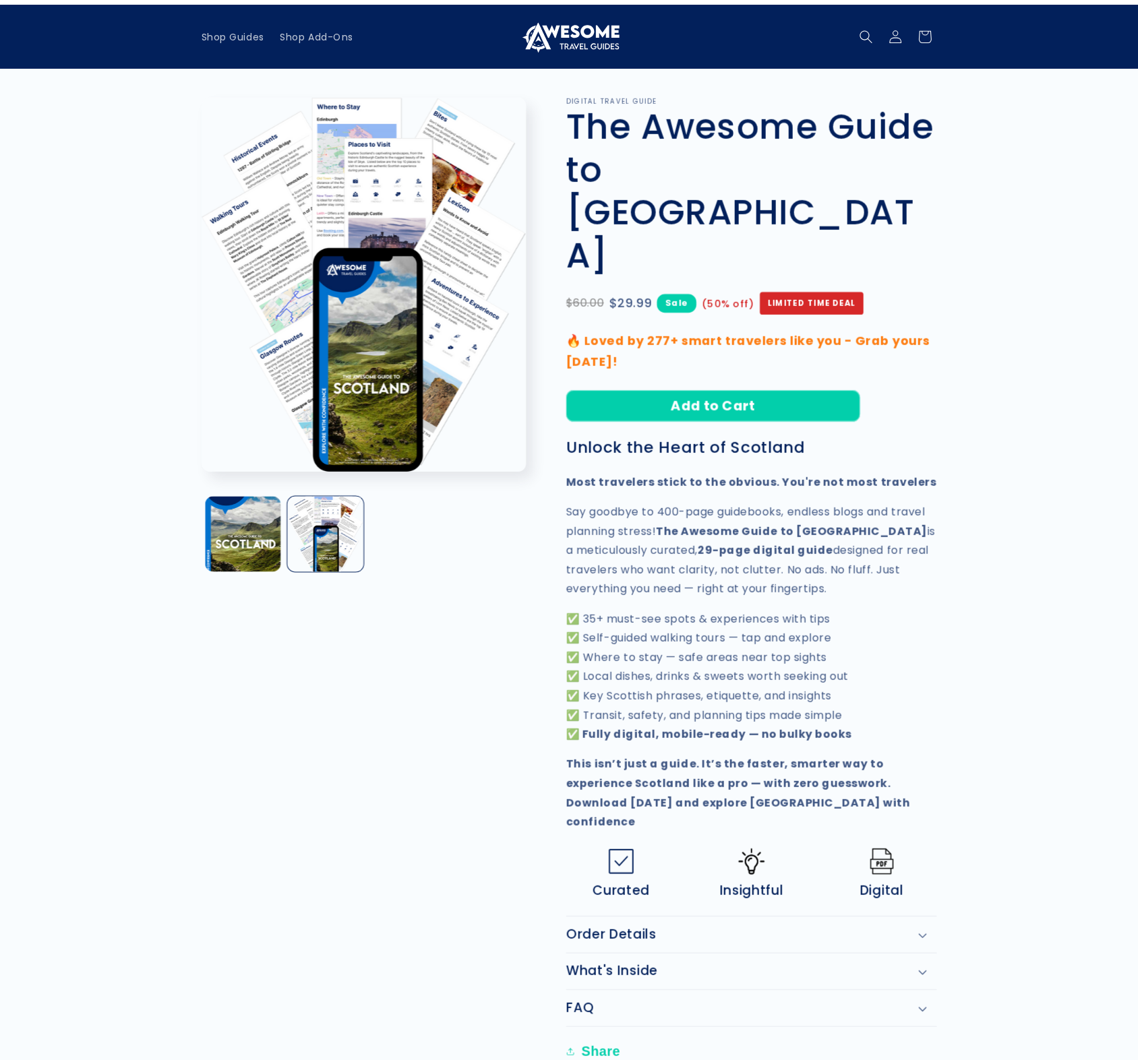
scroll to position [1508, 0]
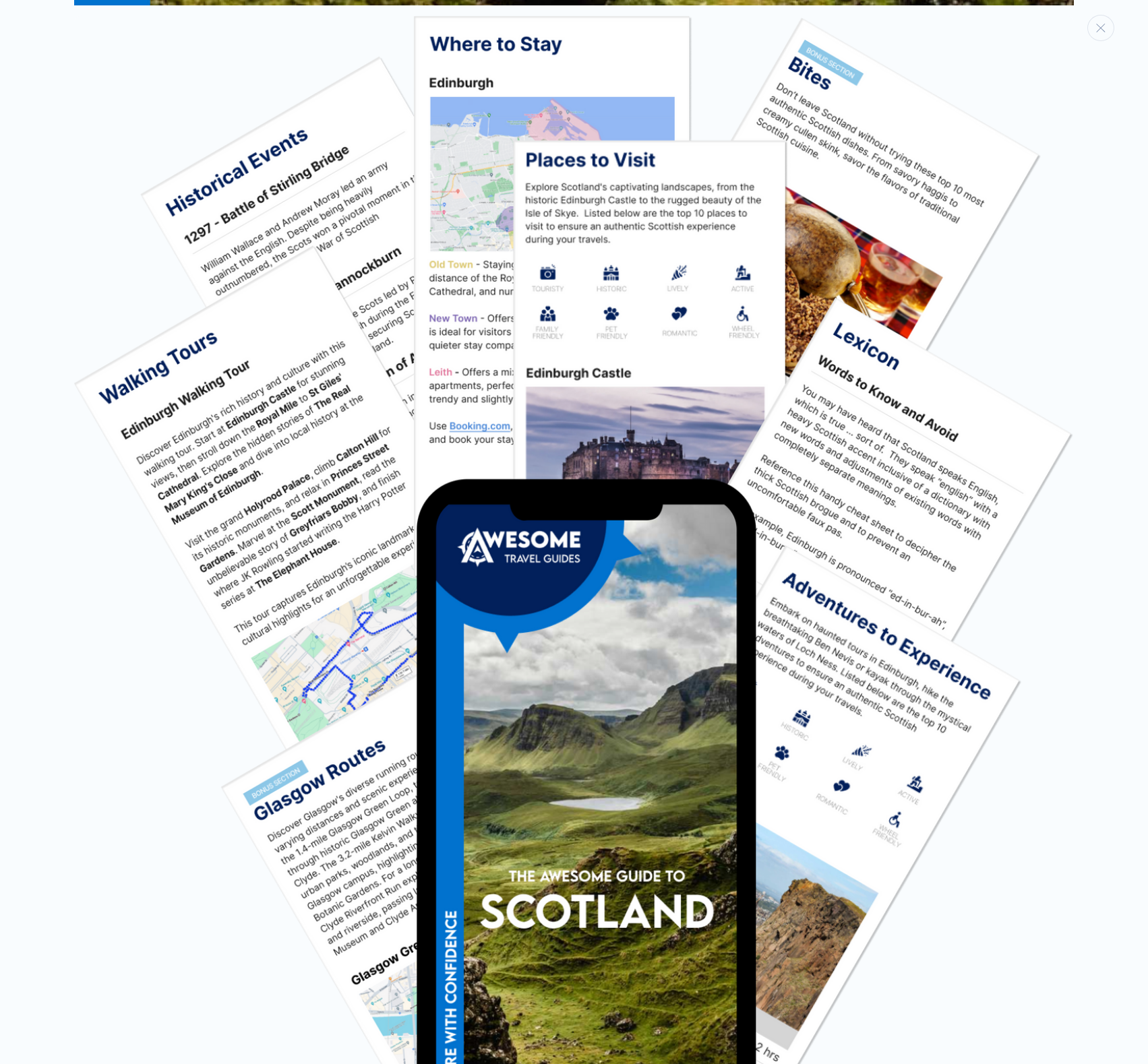
click at [1070, 287] on div "Media gallery" at bounding box center [574, 532] width 1148 height 1064
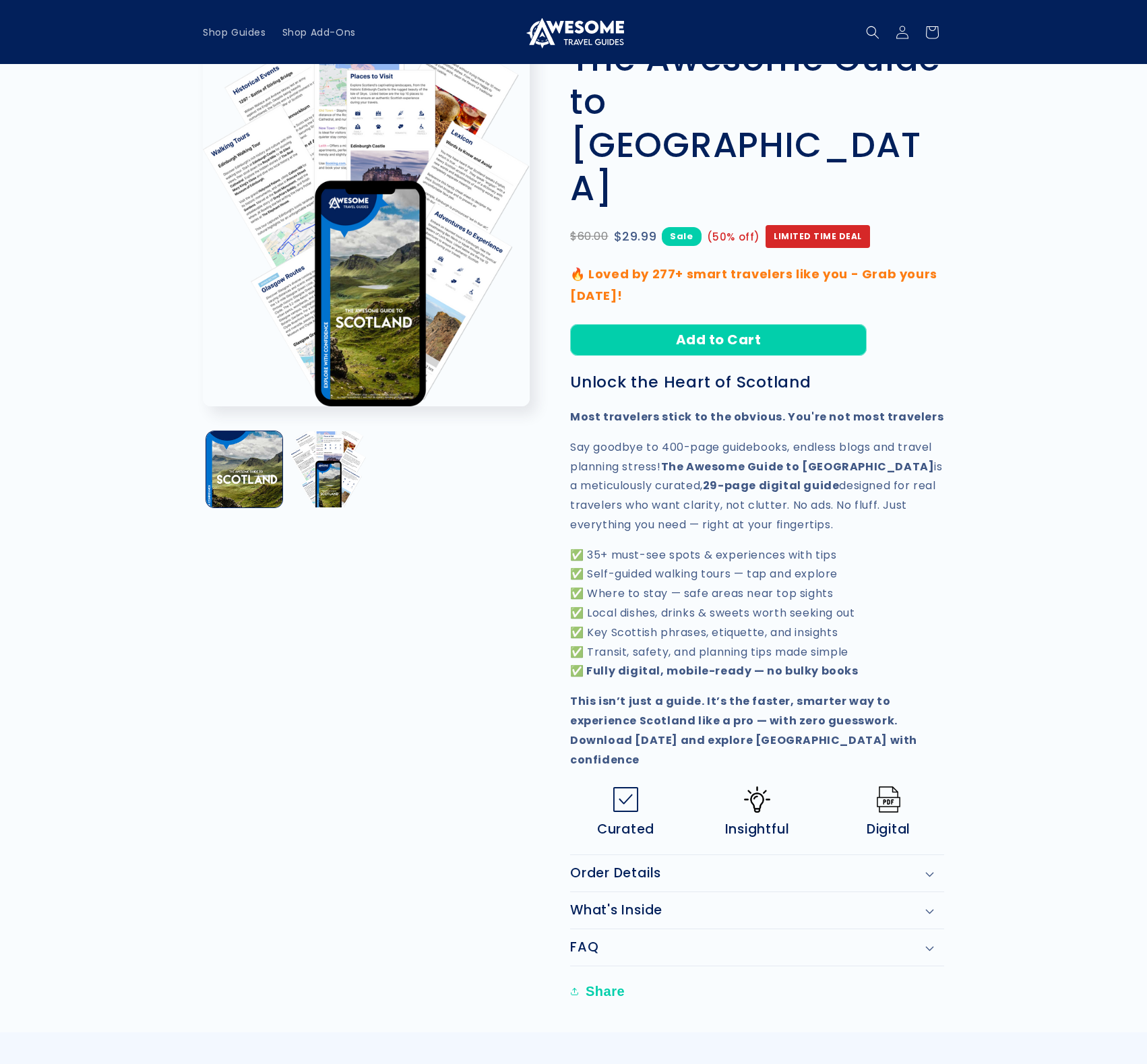
scroll to position [0, 0]
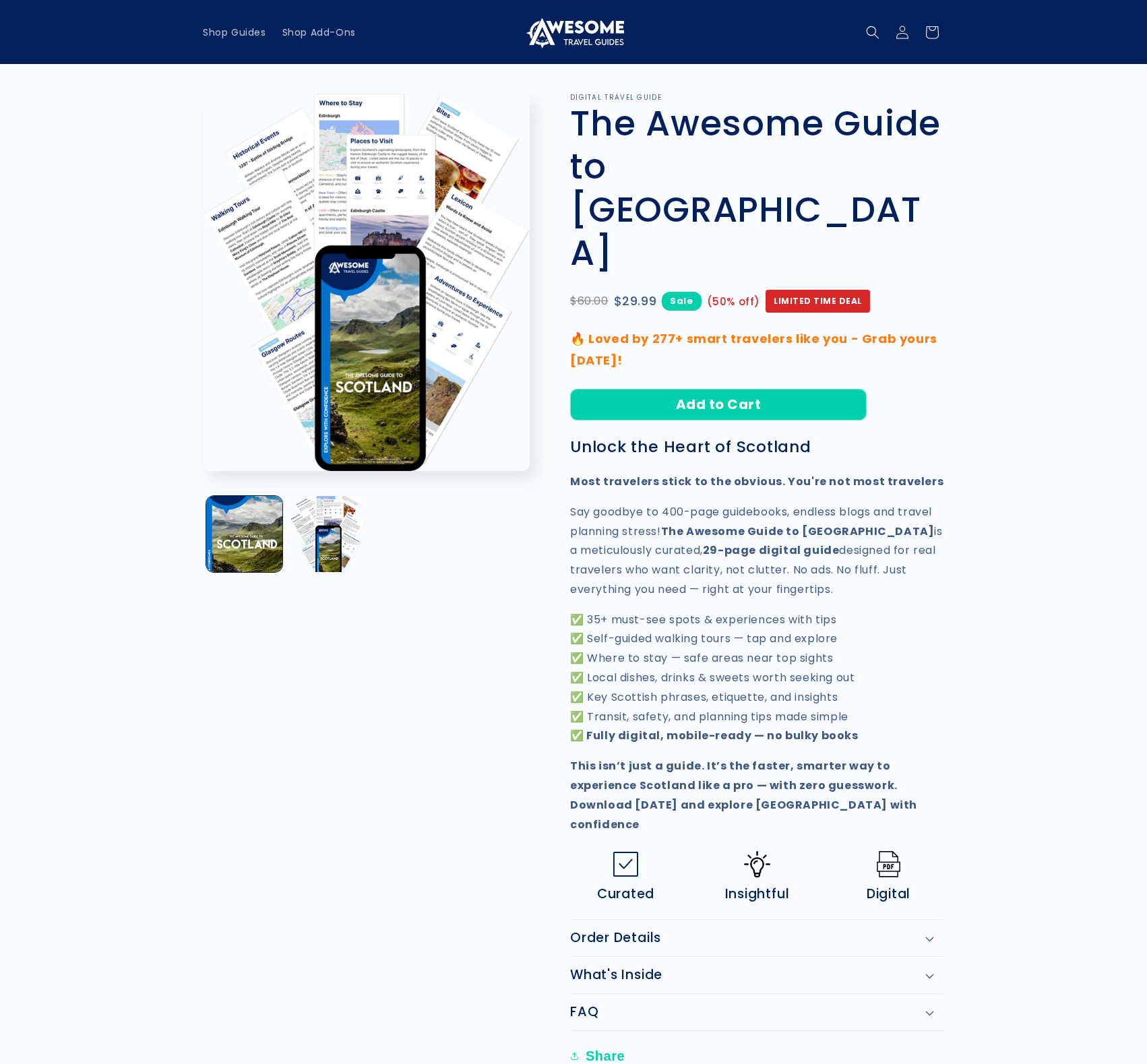
click at [50, 374] on product-info "Image 2 is now available in gallery view Skip to product information Open media…" at bounding box center [574, 580] width 1147 height 1033
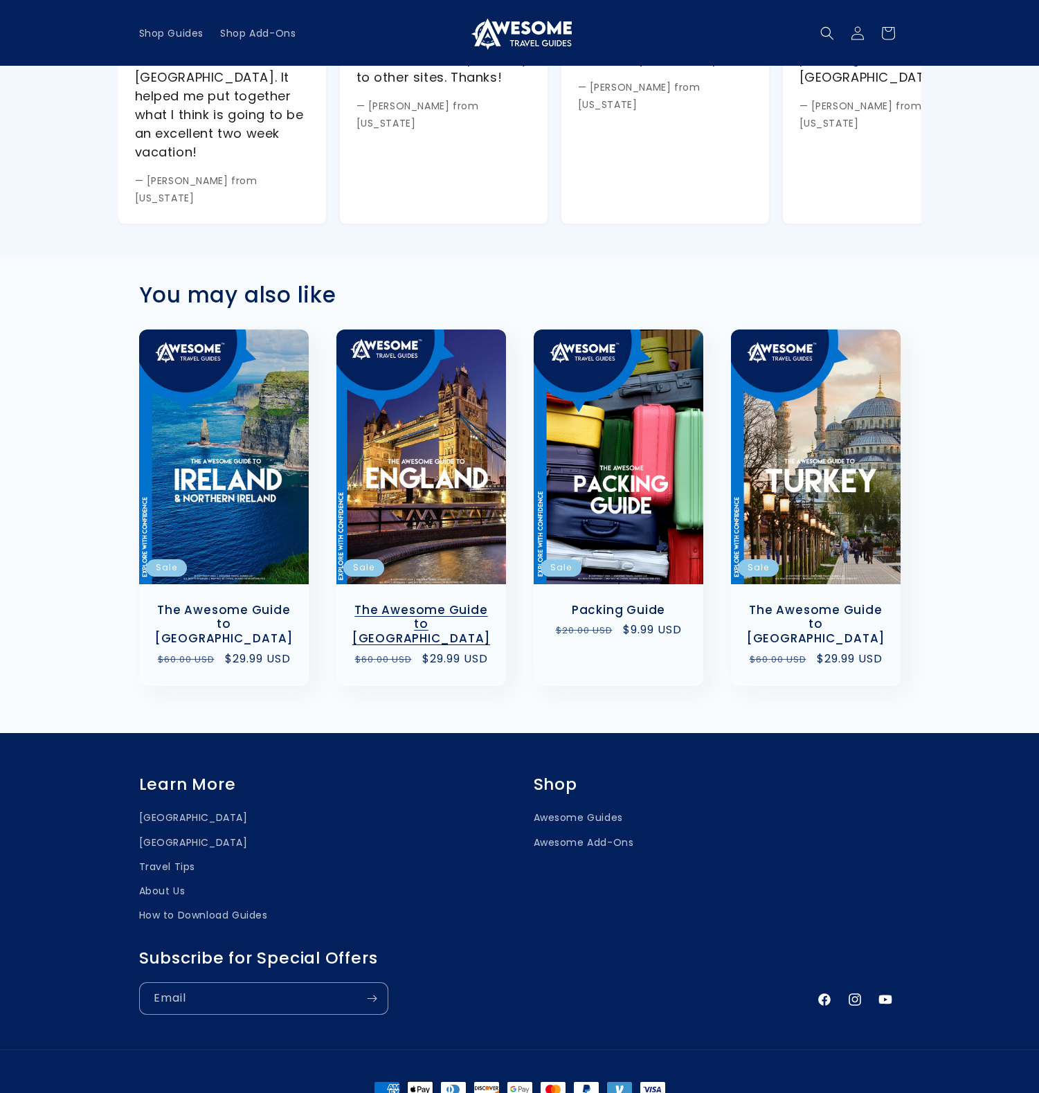
scroll to position [1252, 0]
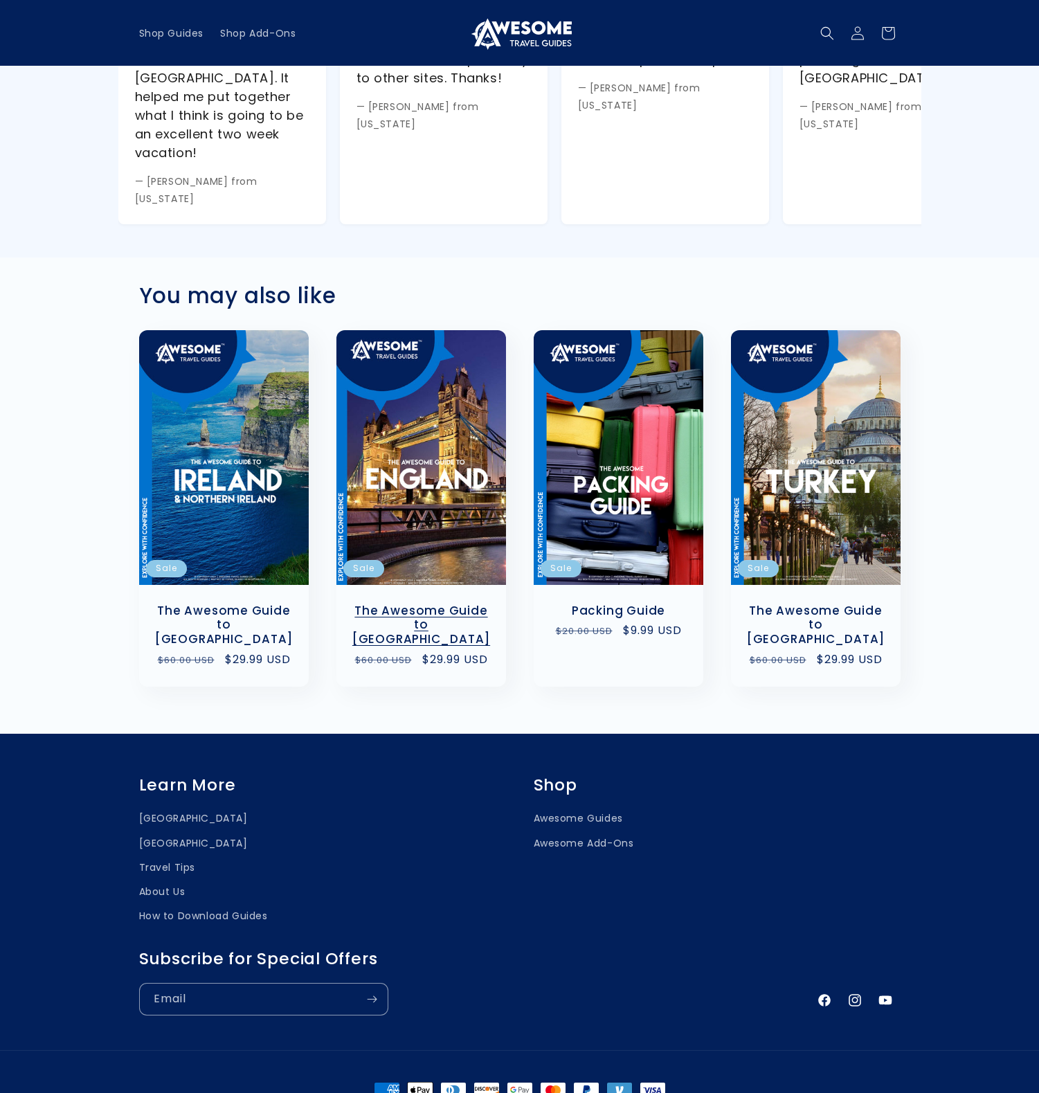
click at [457, 603] on link "The Awesome Guide to [GEOGRAPHIC_DATA]" at bounding box center [421, 624] width 142 height 43
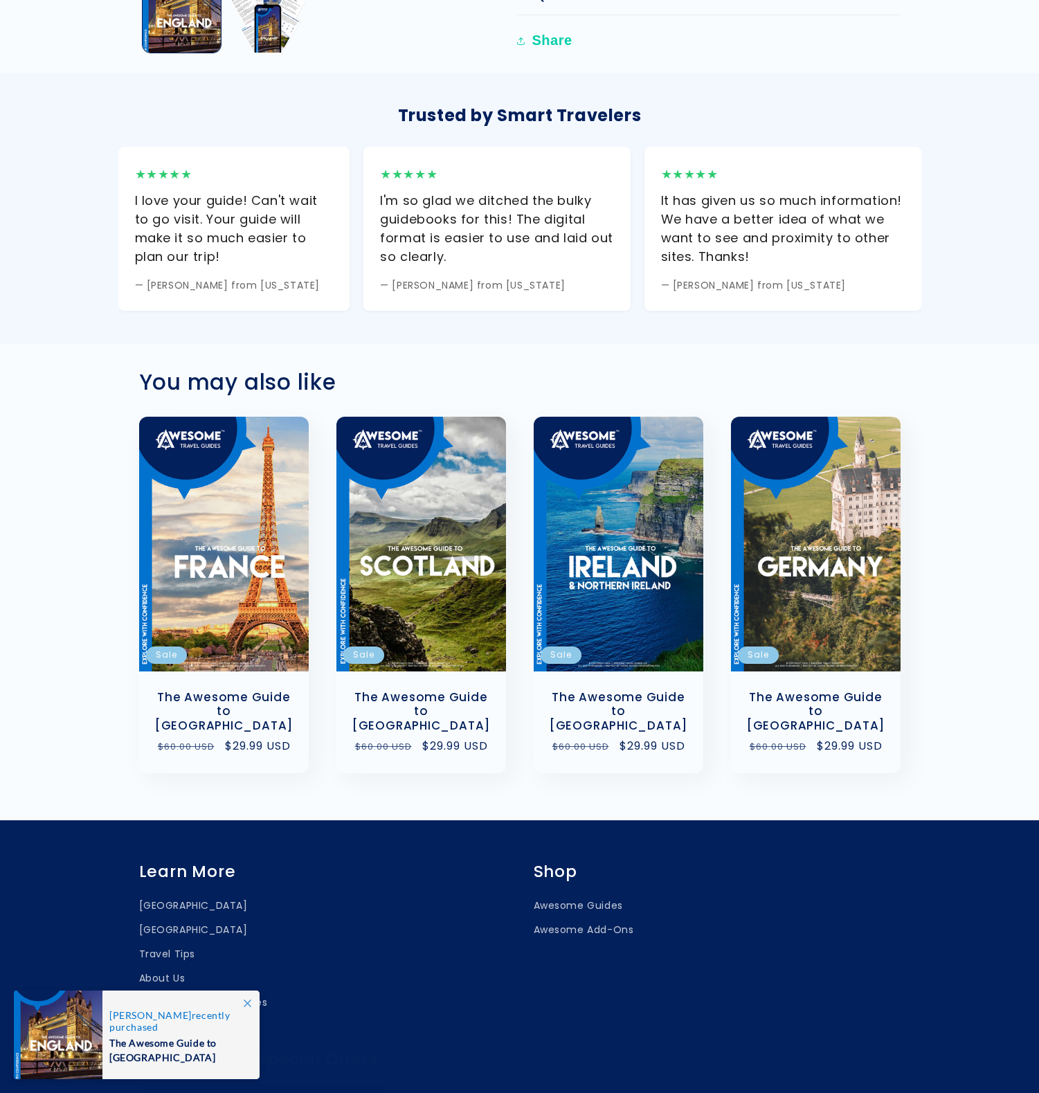
scroll to position [1117, 0]
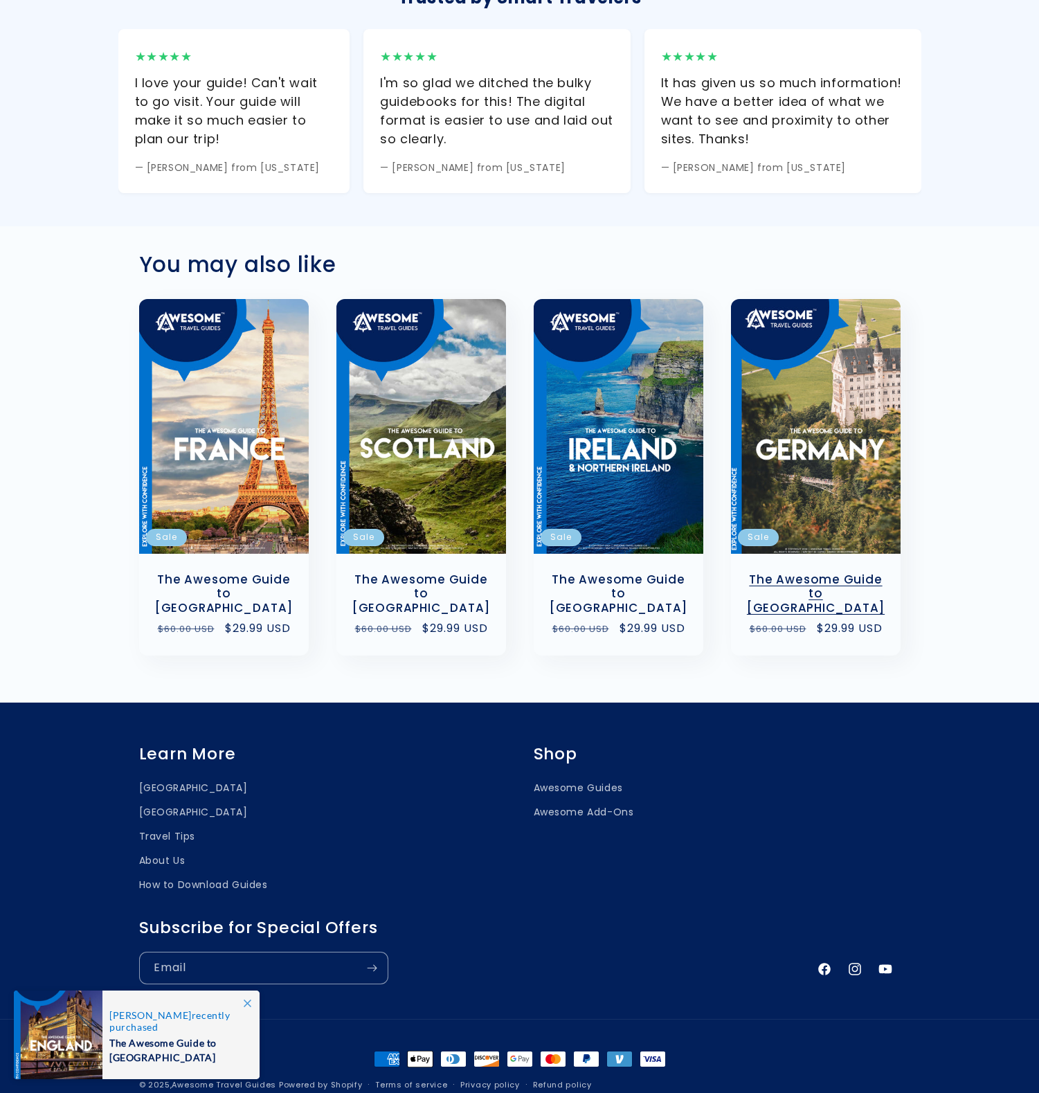
click at [833, 572] on link "The Awesome Guide to [GEOGRAPHIC_DATA]" at bounding box center [816, 593] width 142 height 43
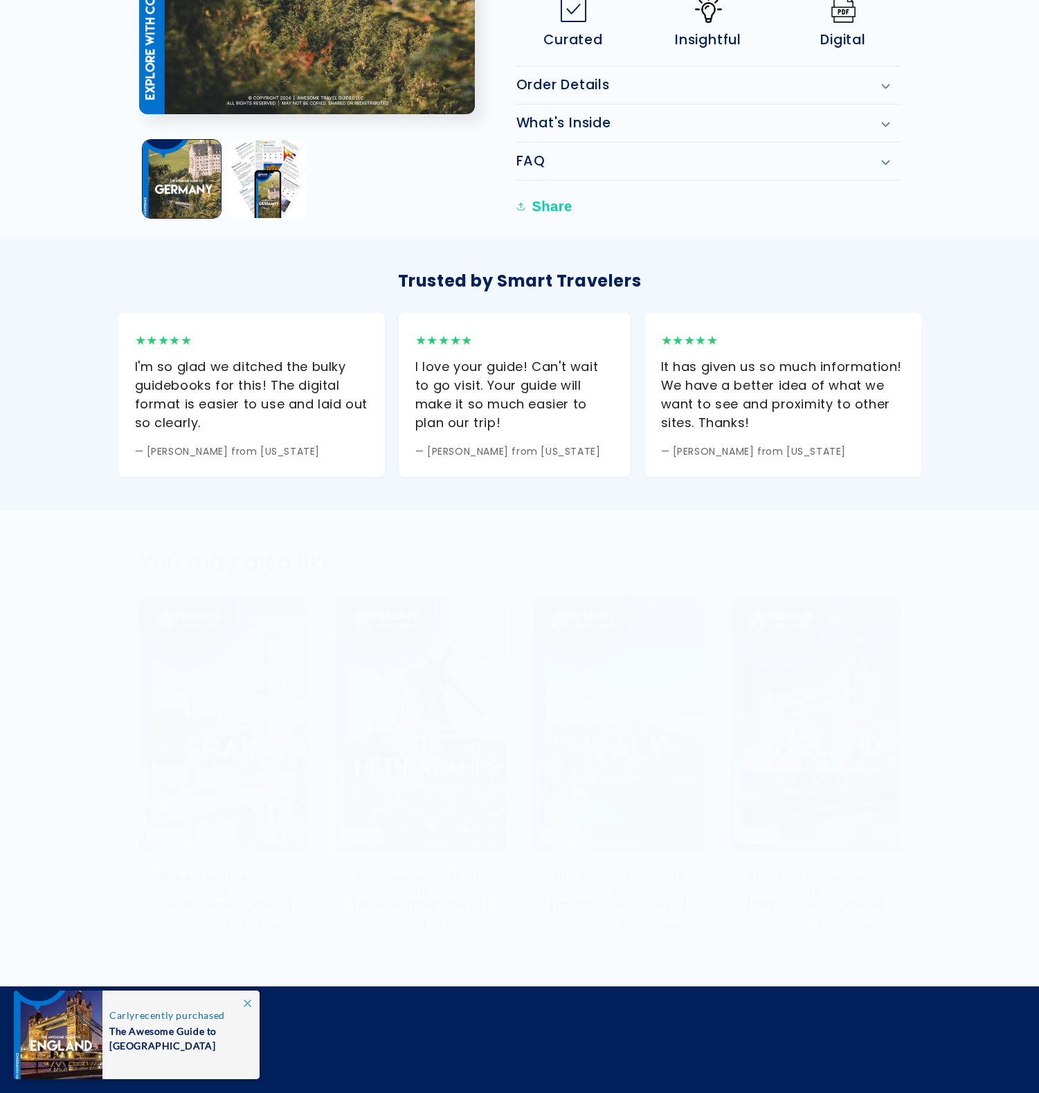
scroll to position [862, 0]
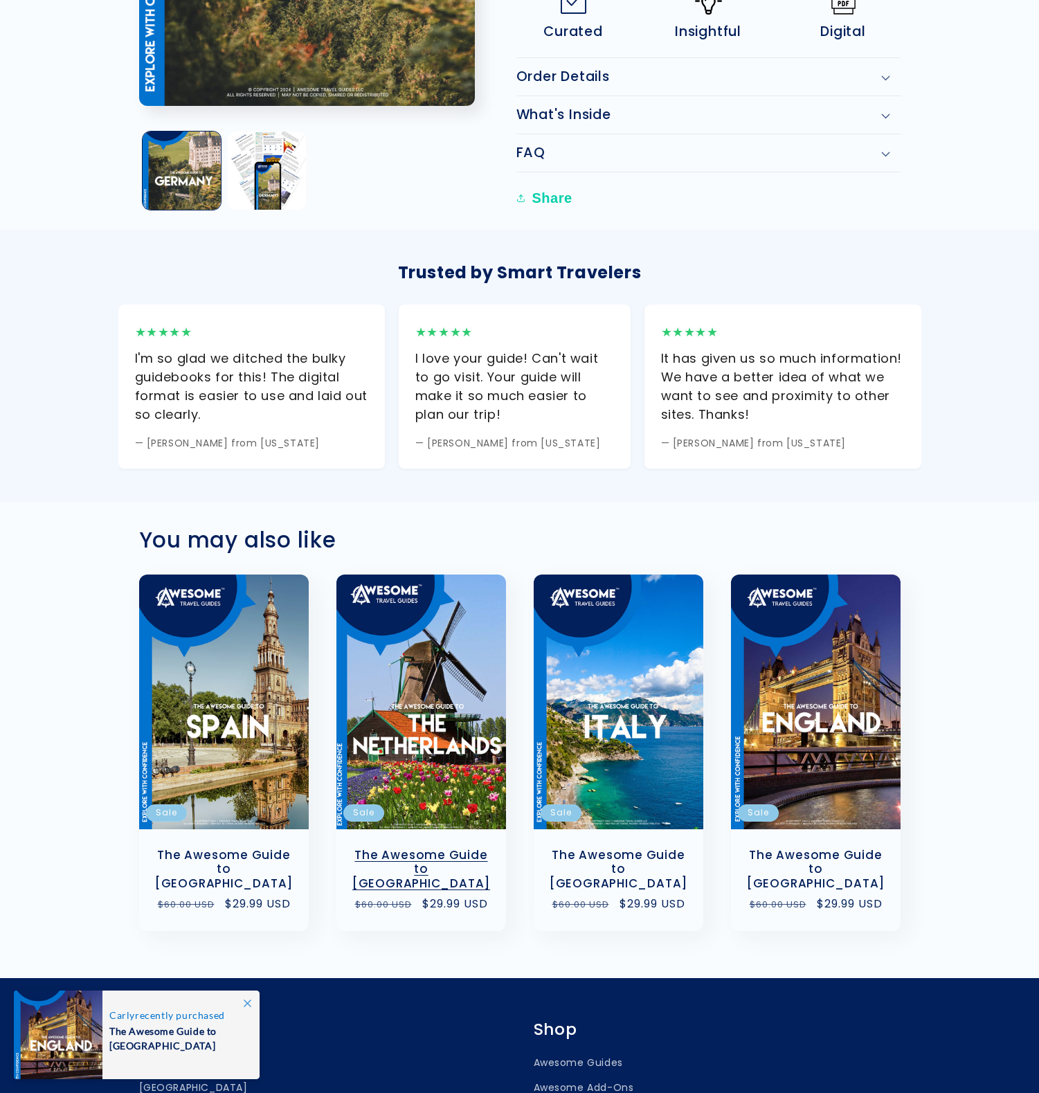
click at [451, 847] on link "The Awesome Guide to [GEOGRAPHIC_DATA]" at bounding box center [421, 868] width 142 height 43
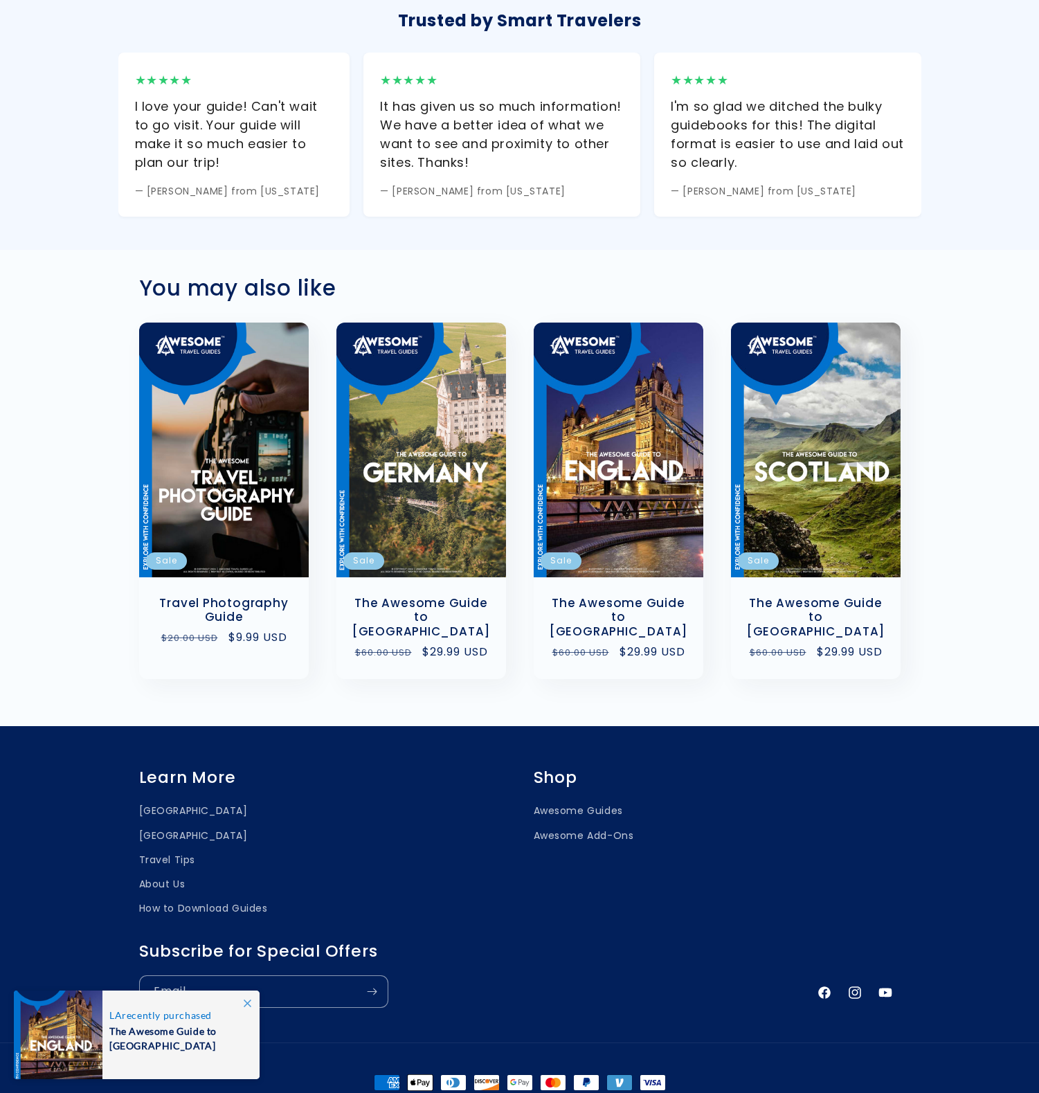
scroll to position [1117, 0]
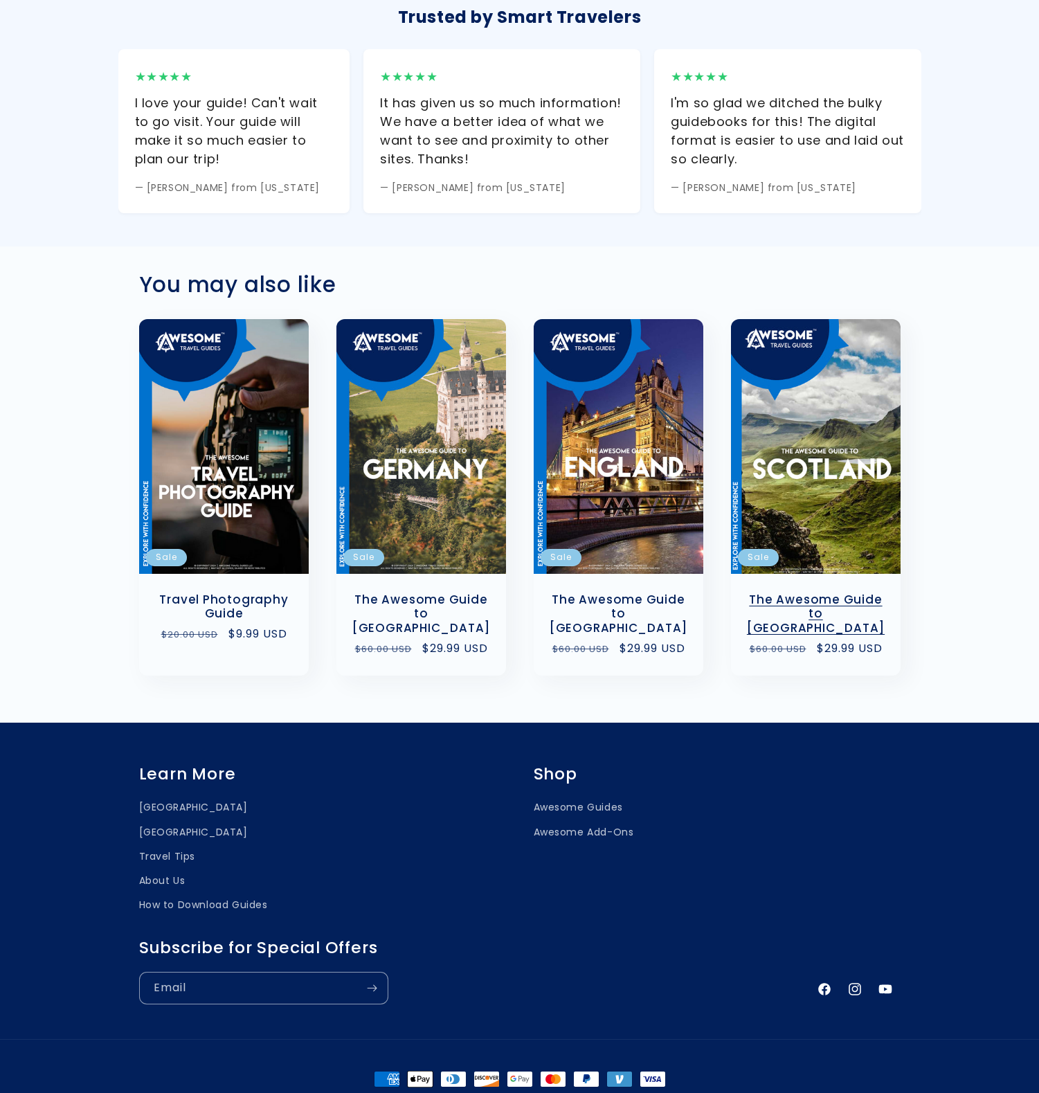
click at [839, 592] on link "The Awesome Guide to [GEOGRAPHIC_DATA]" at bounding box center [816, 613] width 142 height 43
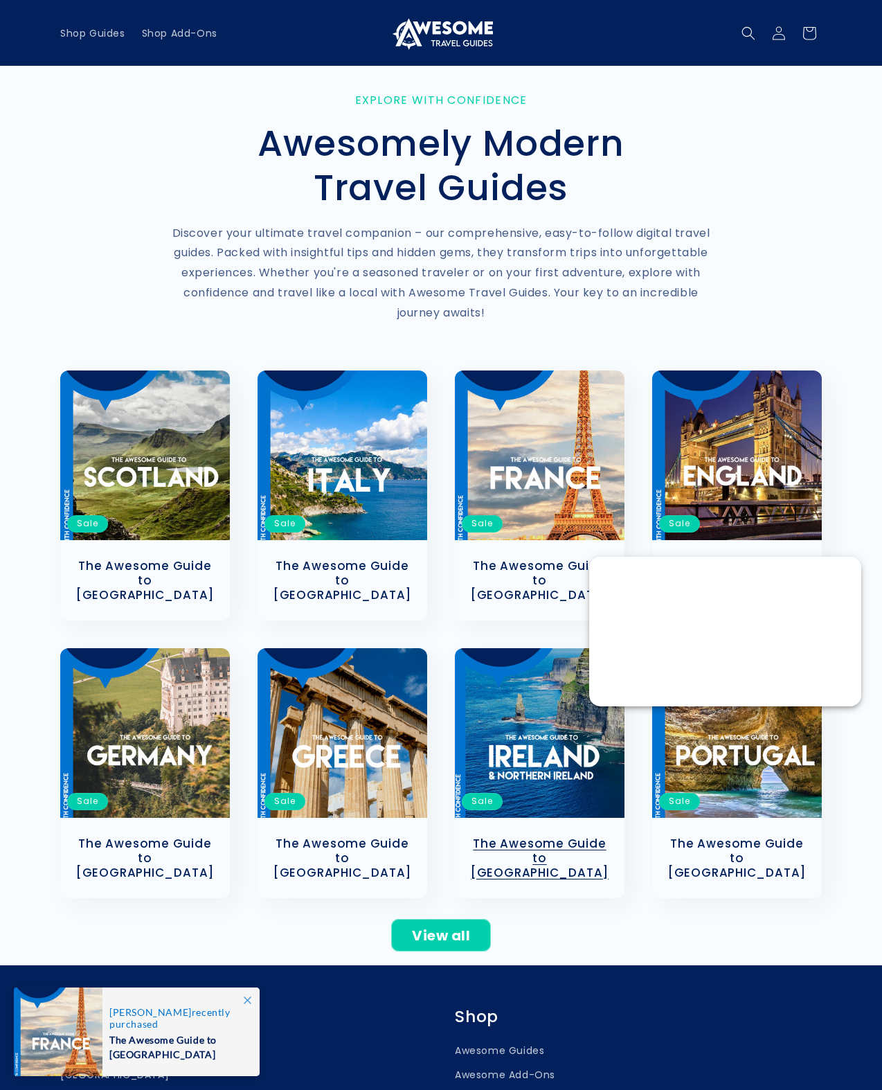
click at [510, 836] on link "The Awesome Guide to [GEOGRAPHIC_DATA]" at bounding box center [540, 857] width 142 height 43
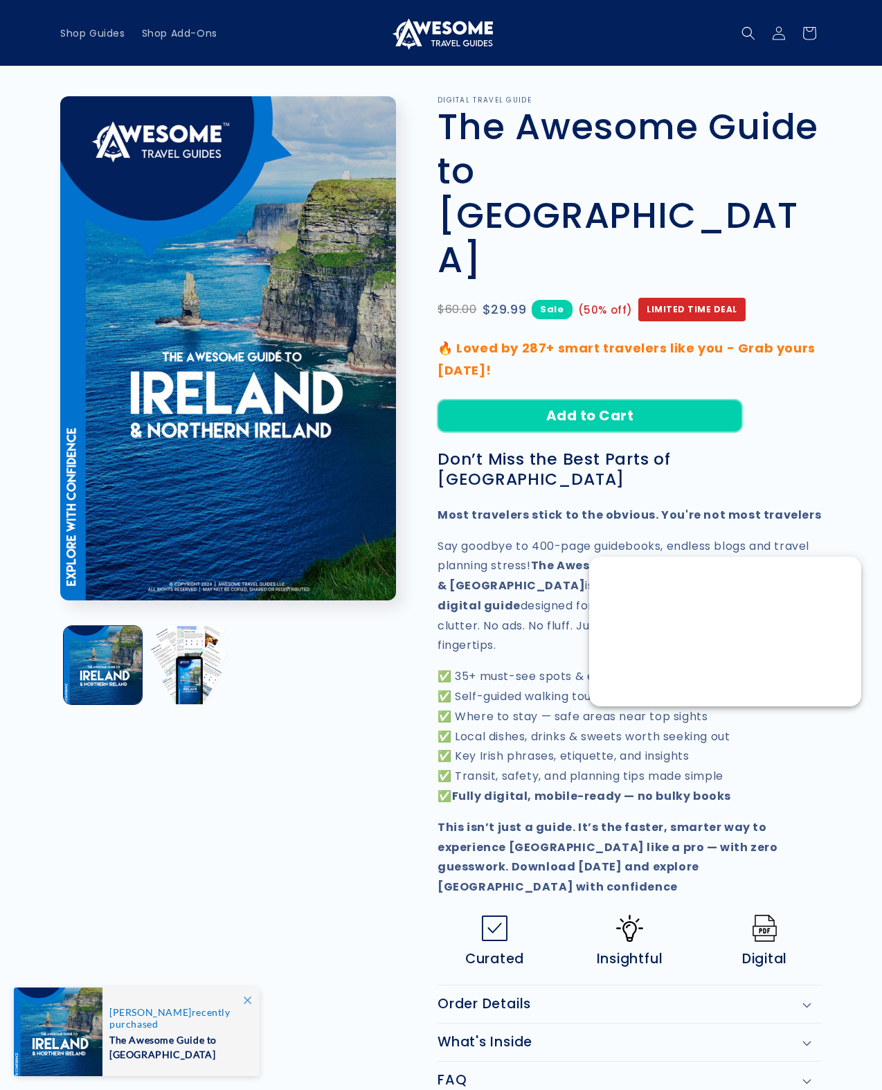
click at [577, 399] on button "Add to Cart" at bounding box center [590, 415] width 305 height 33
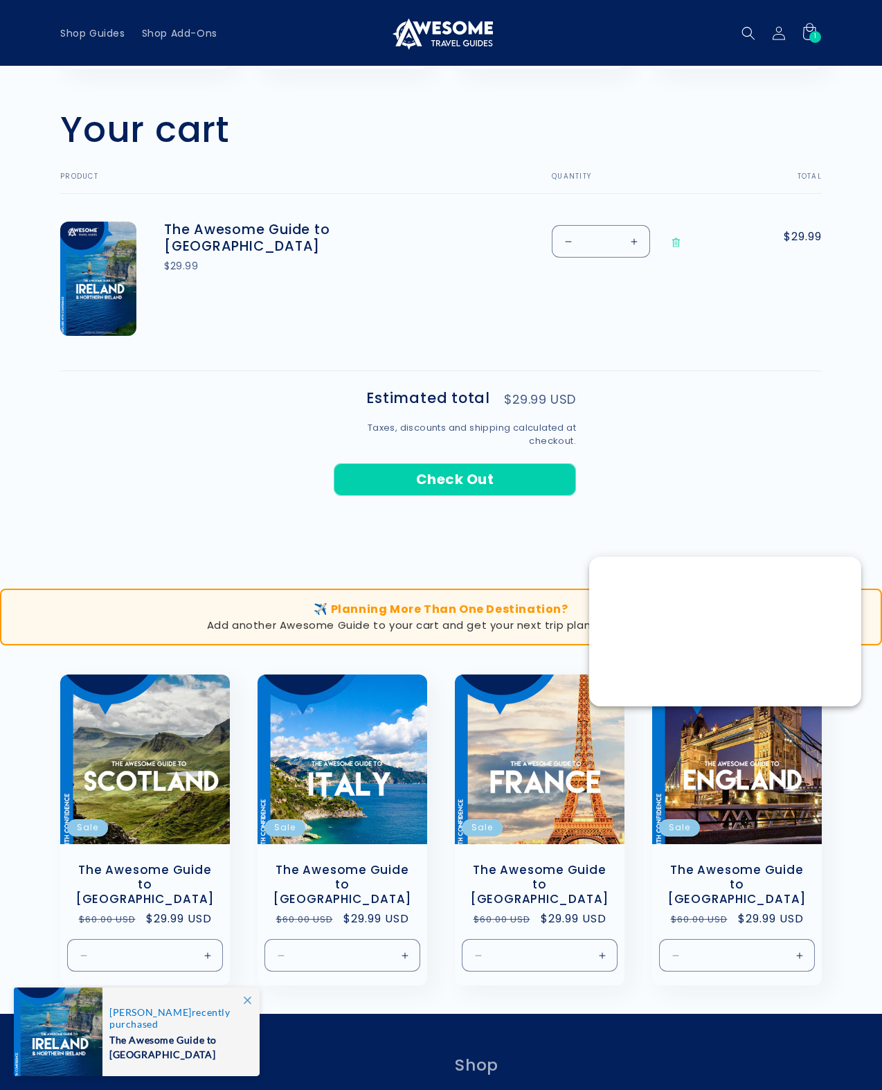
scroll to position [346, 0]
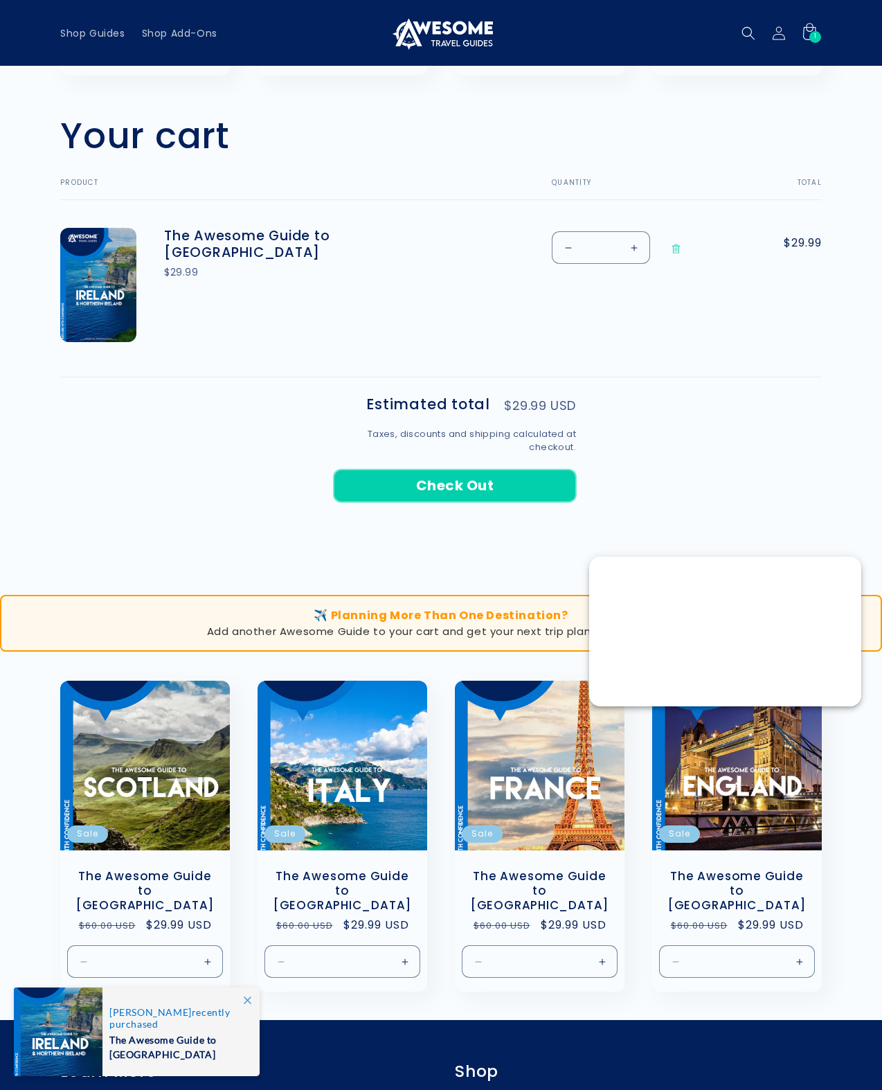
click at [471, 486] on button "Check Out" at bounding box center [455, 485] width 242 height 33
